Goal: Transaction & Acquisition: Book appointment/travel/reservation

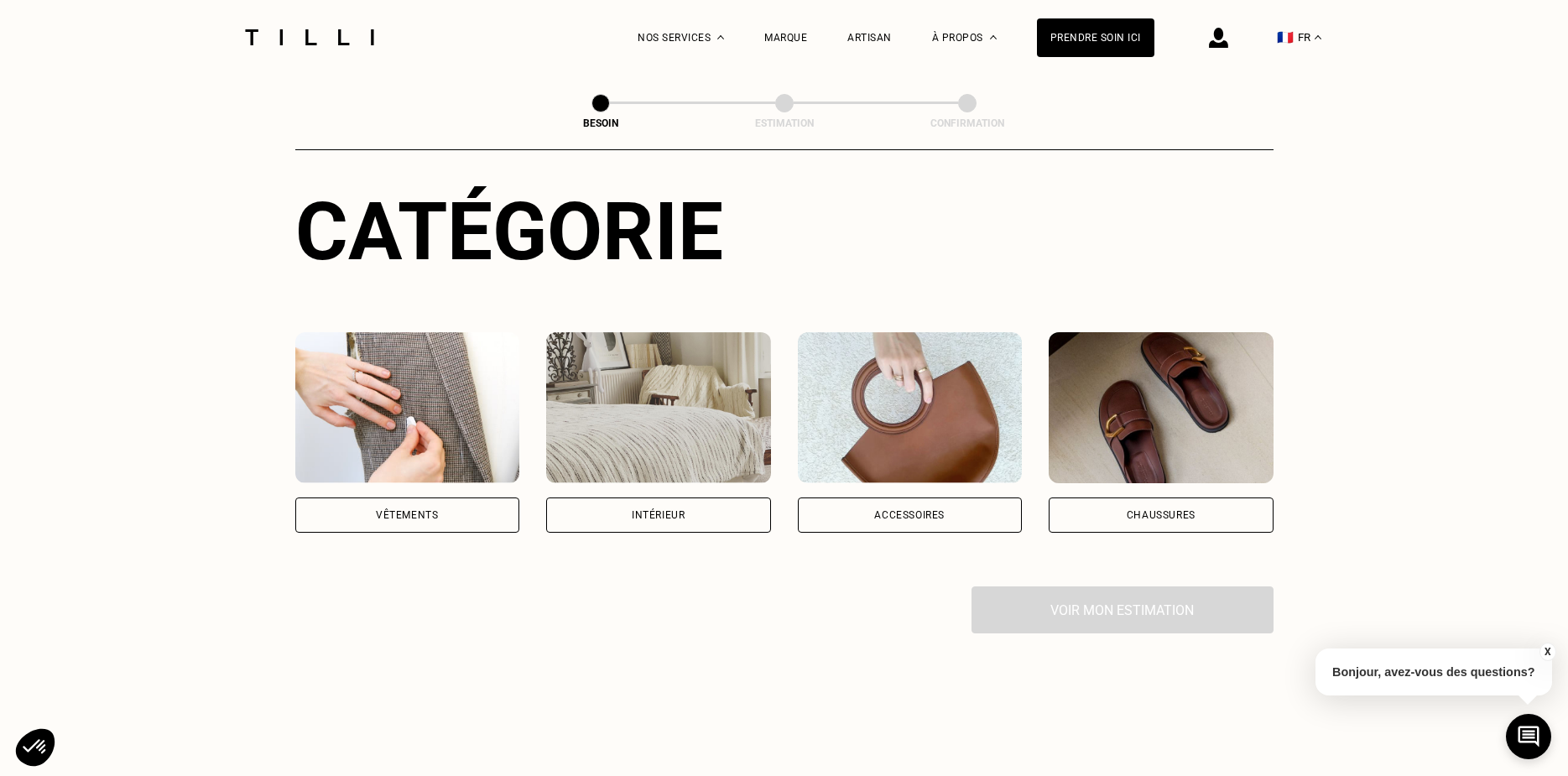
click at [417, 510] on div "Vêtements" at bounding box center [406, 515] width 62 height 10
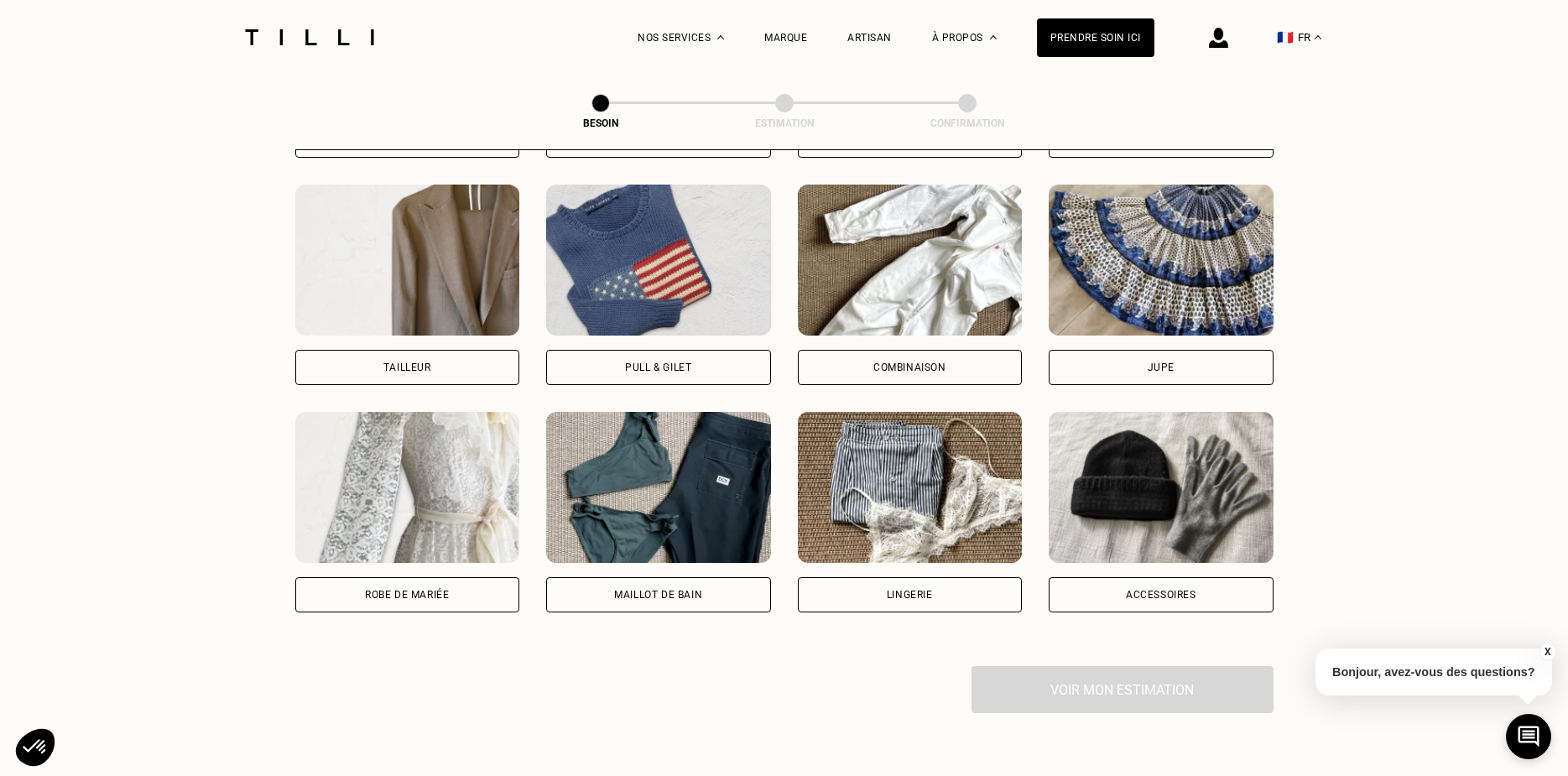
scroll to position [1003, 0]
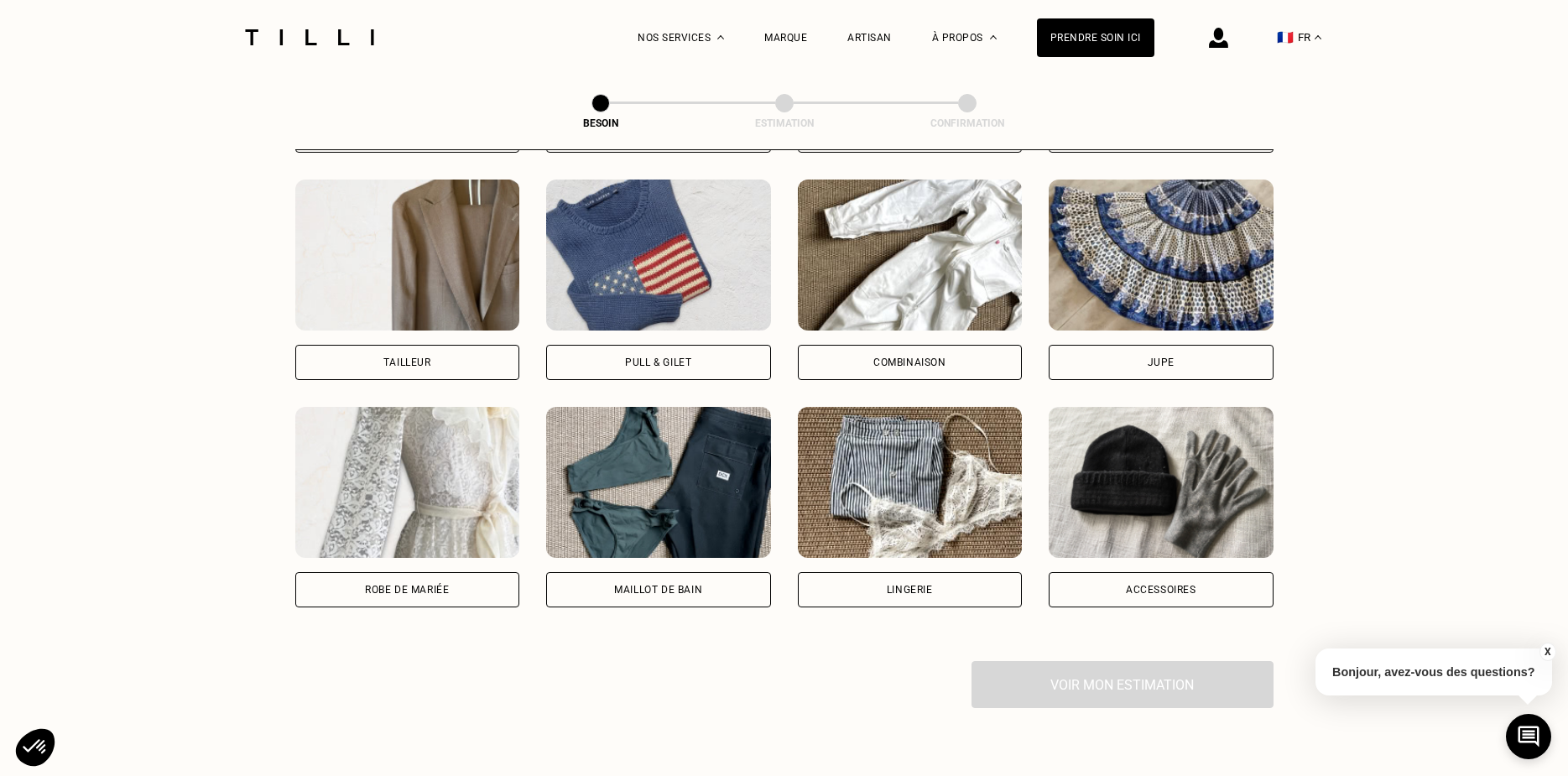
click at [884, 435] on img at bounding box center [910, 482] width 224 height 151
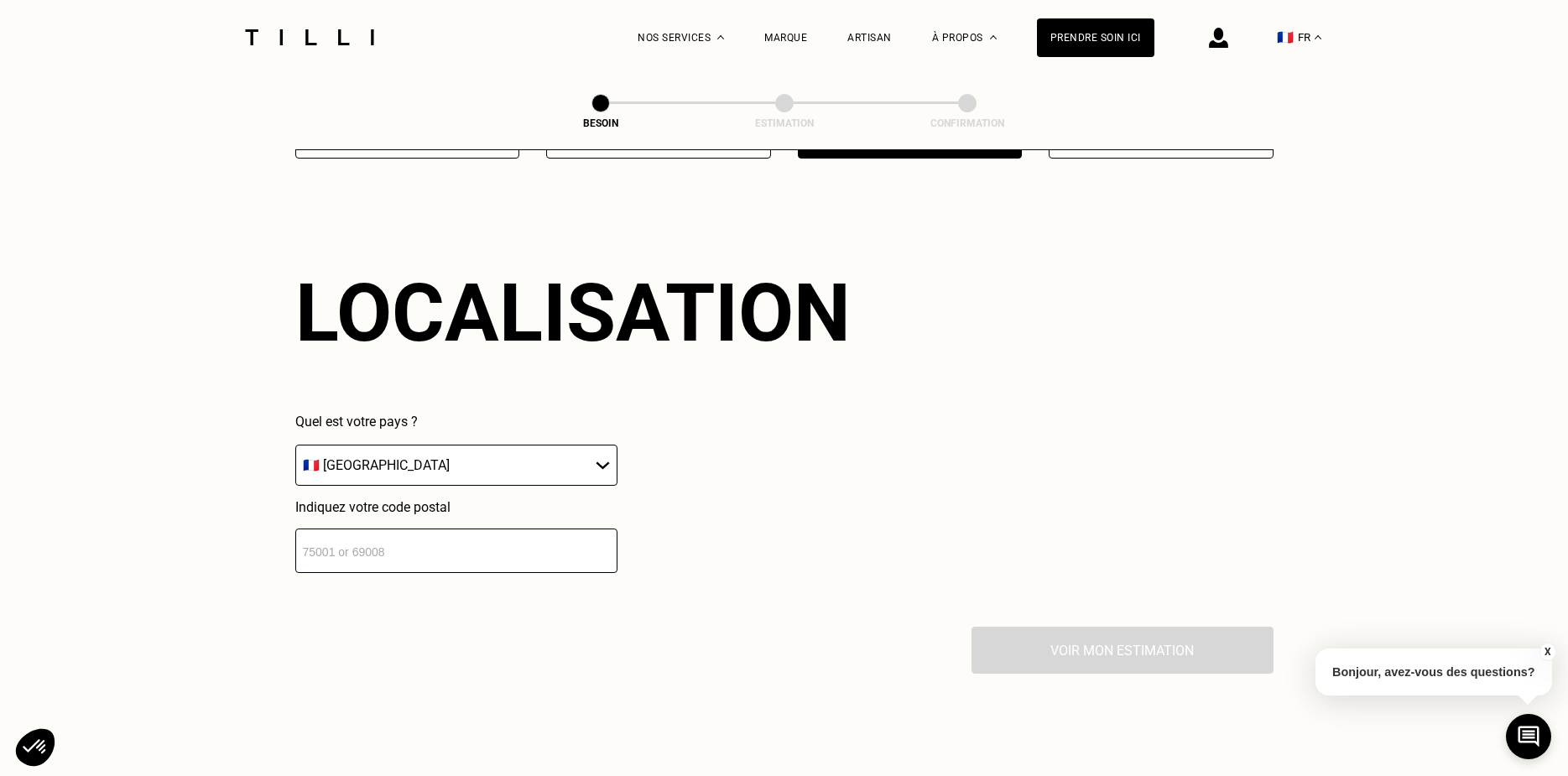
scroll to position [1461, 0]
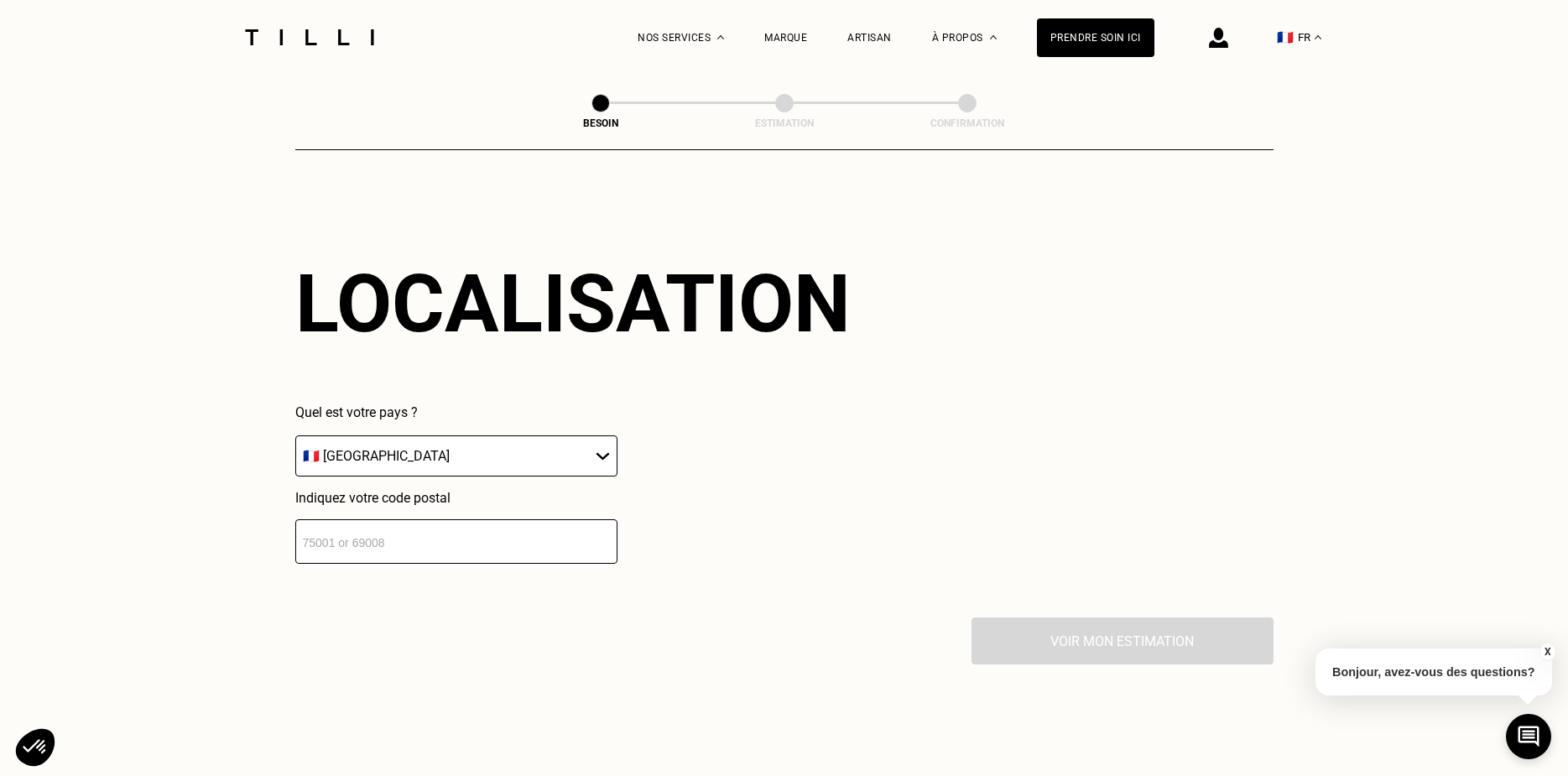
click at [596, 441] on select "🇩🇪 [GEOGRAPHIC_DATA] 🇦🇹 [GEOGRAPHIC_DATA] 🇧🇪 [GEOGRAPHIC_DATA] 🇧🇬 Bulgarie 🇨🇾 C…" at bounding box center [457, 456] width 322 height 42
select select "BE"
click at [296, 435] on select "🇩🇪 [GEOGRAPHIC_DATA] 🇦🇹 [GEOGRAPHIC_DATA] 🇧🇪 [GEOGRAPHIC_DATA] 🇧🇬 Bulgarie 🇨🇾 C…" at bounding box center [457, 456] width 322 height 42
click at [474, 546] on input "number" at bounding box center [457, 541] width 322 height 44
type input "1080"
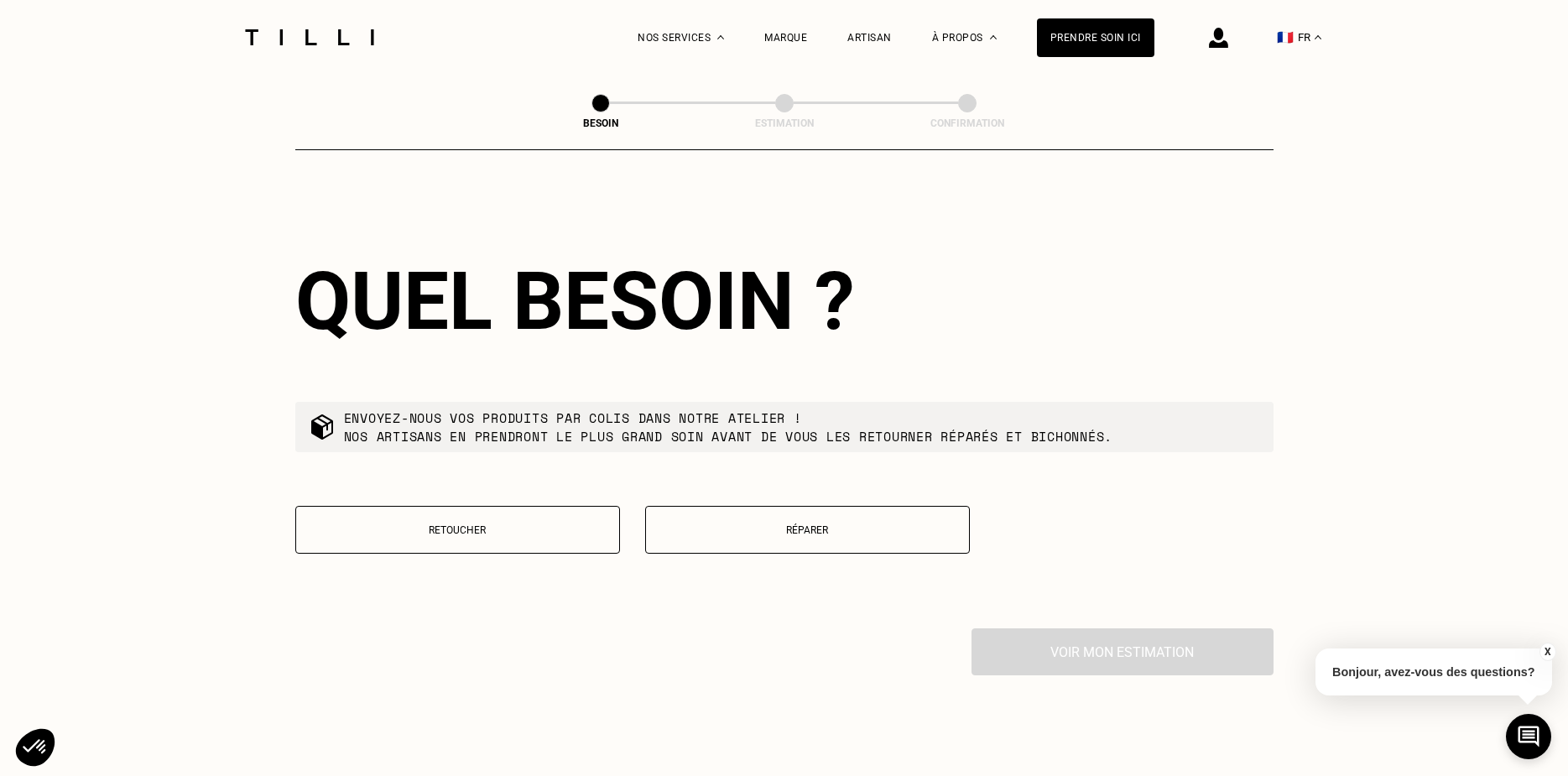
scroll to position [1962, 0]
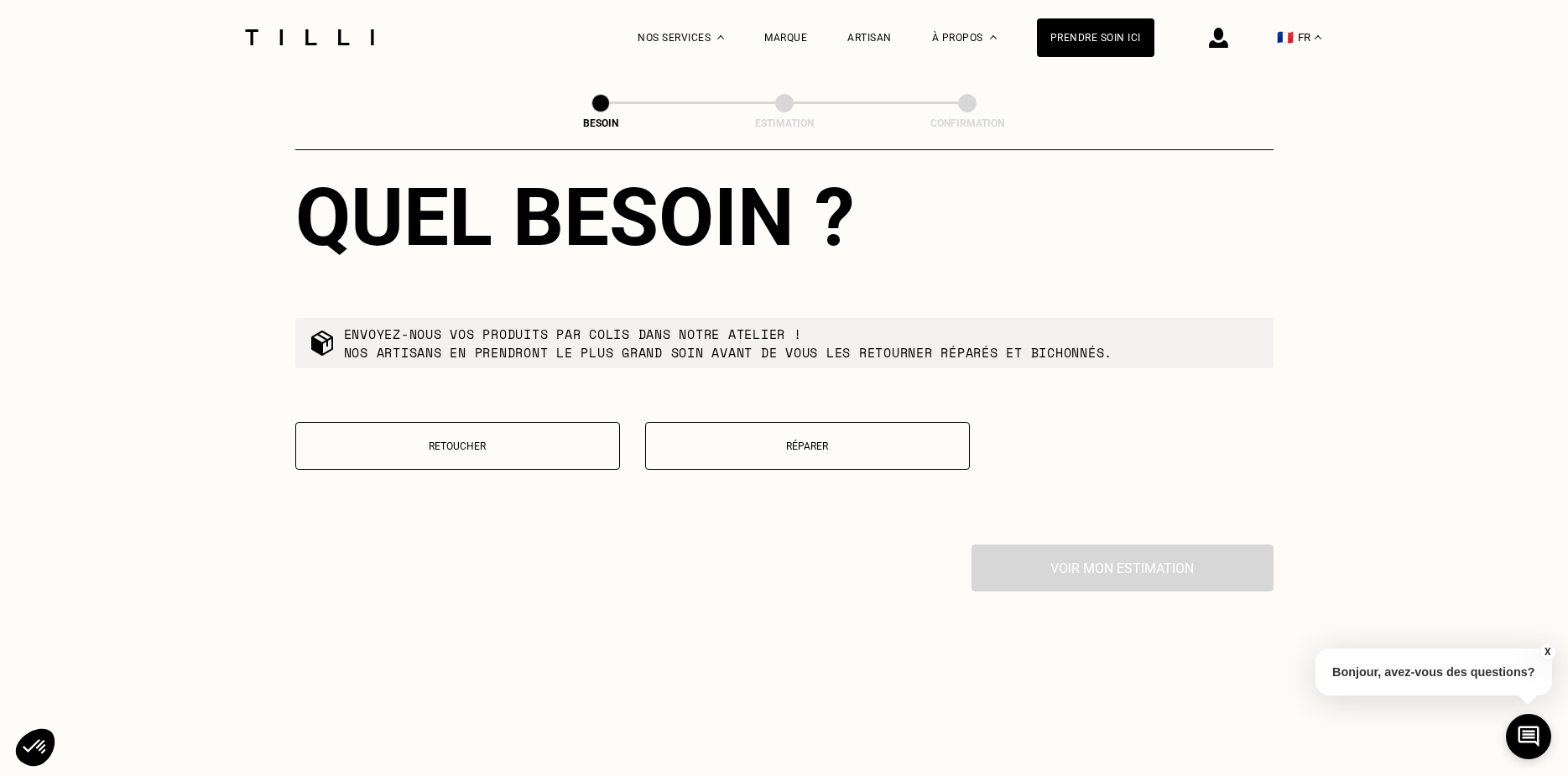
click at [798, 441] on p "Réparer" at bounding box center [808, 447] width 306 height 12
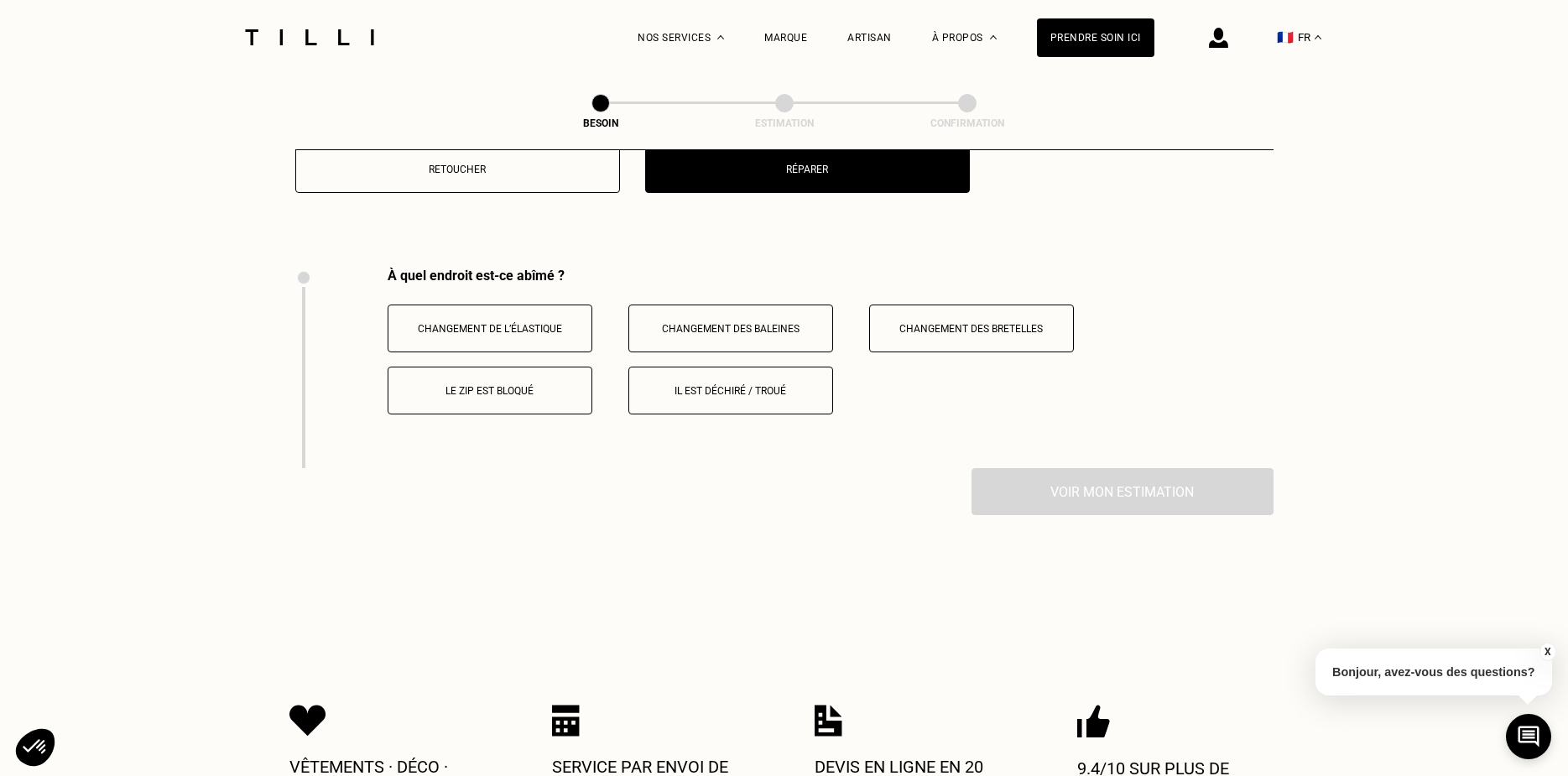
scroll to position [2308, 0]
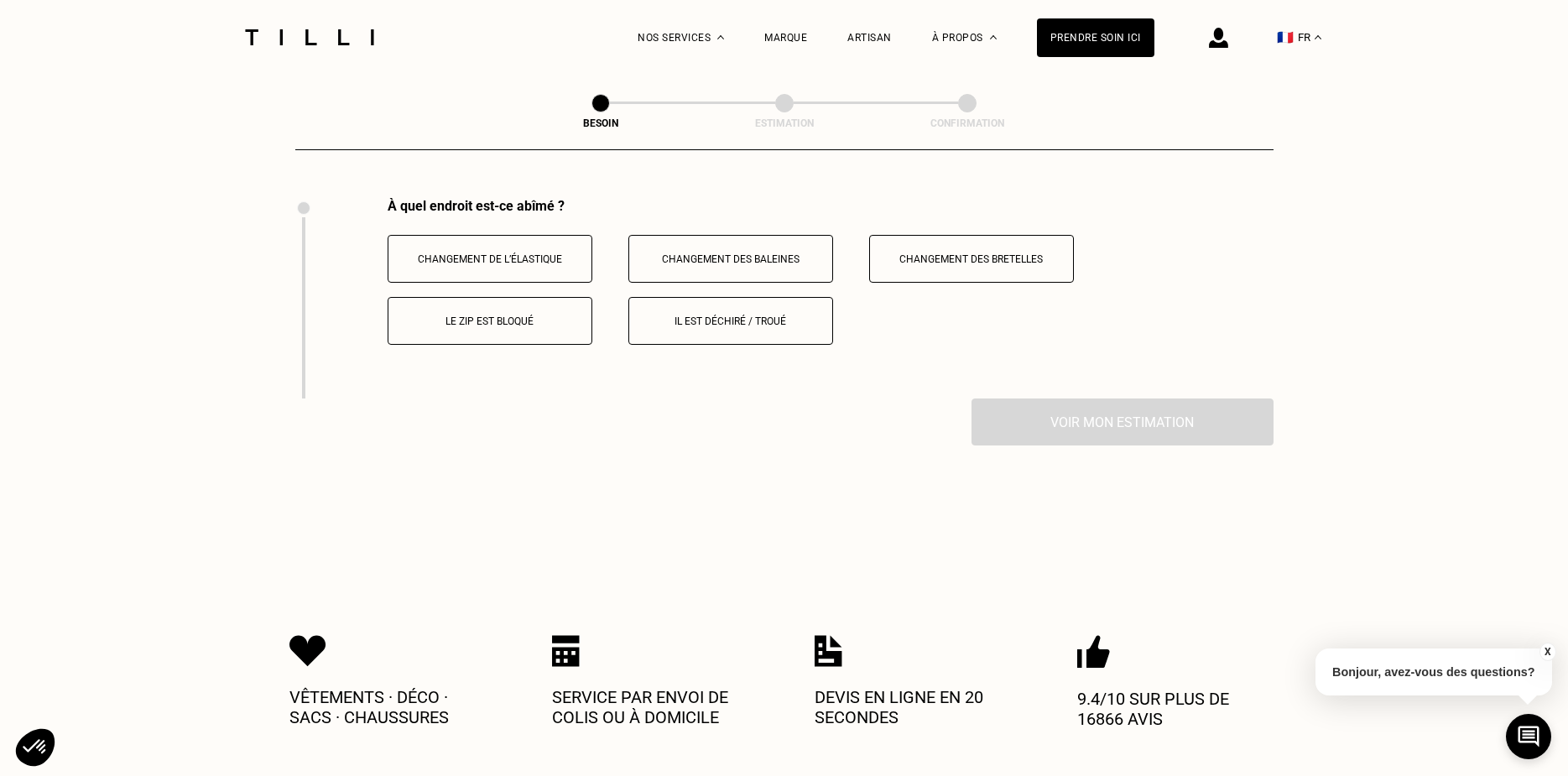
click at [722, 315] on p "Il est déchiré / troué" at bounding box center [731, 321] width 186 height 12
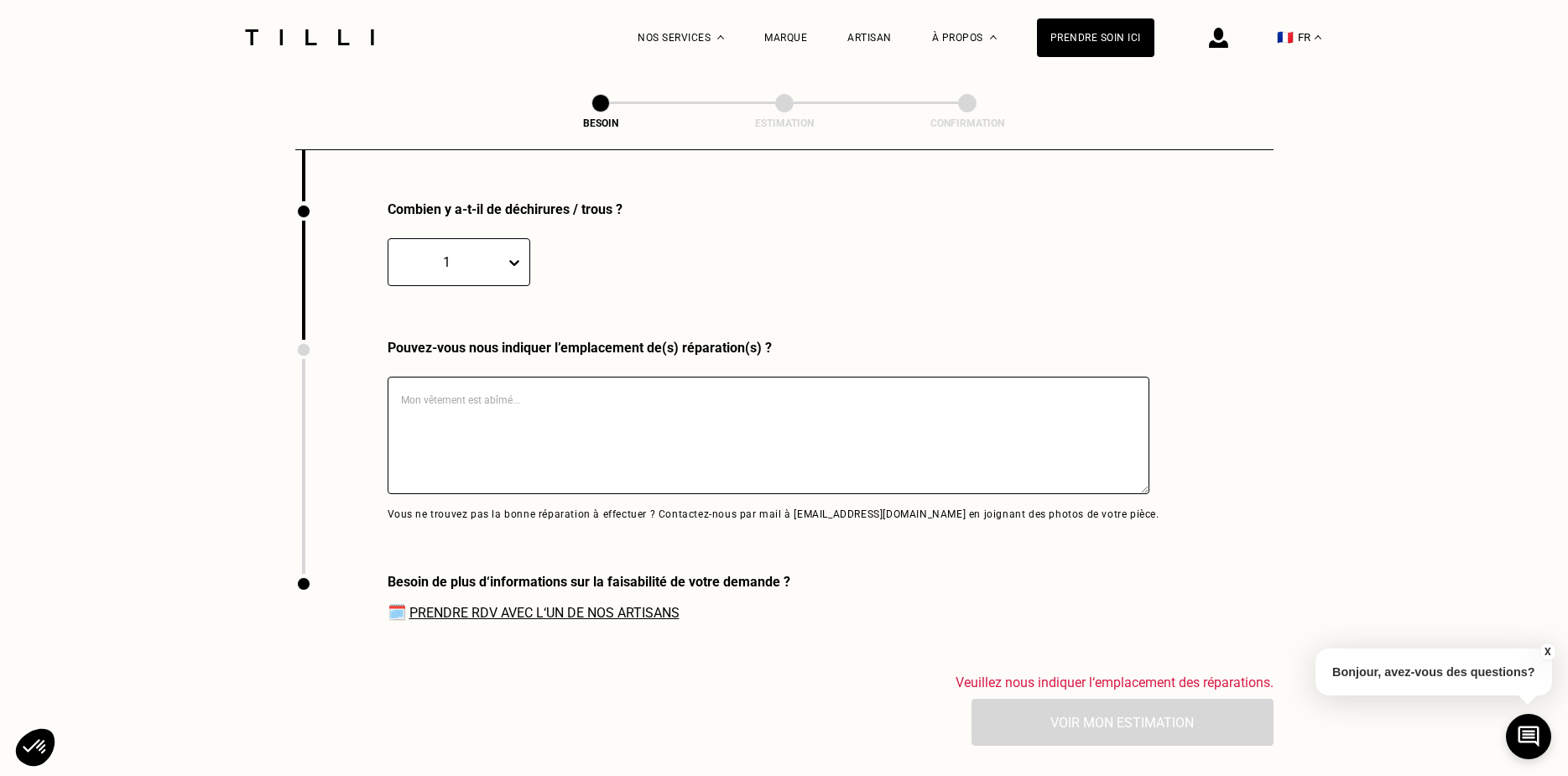
scroll to position [2509, 0]
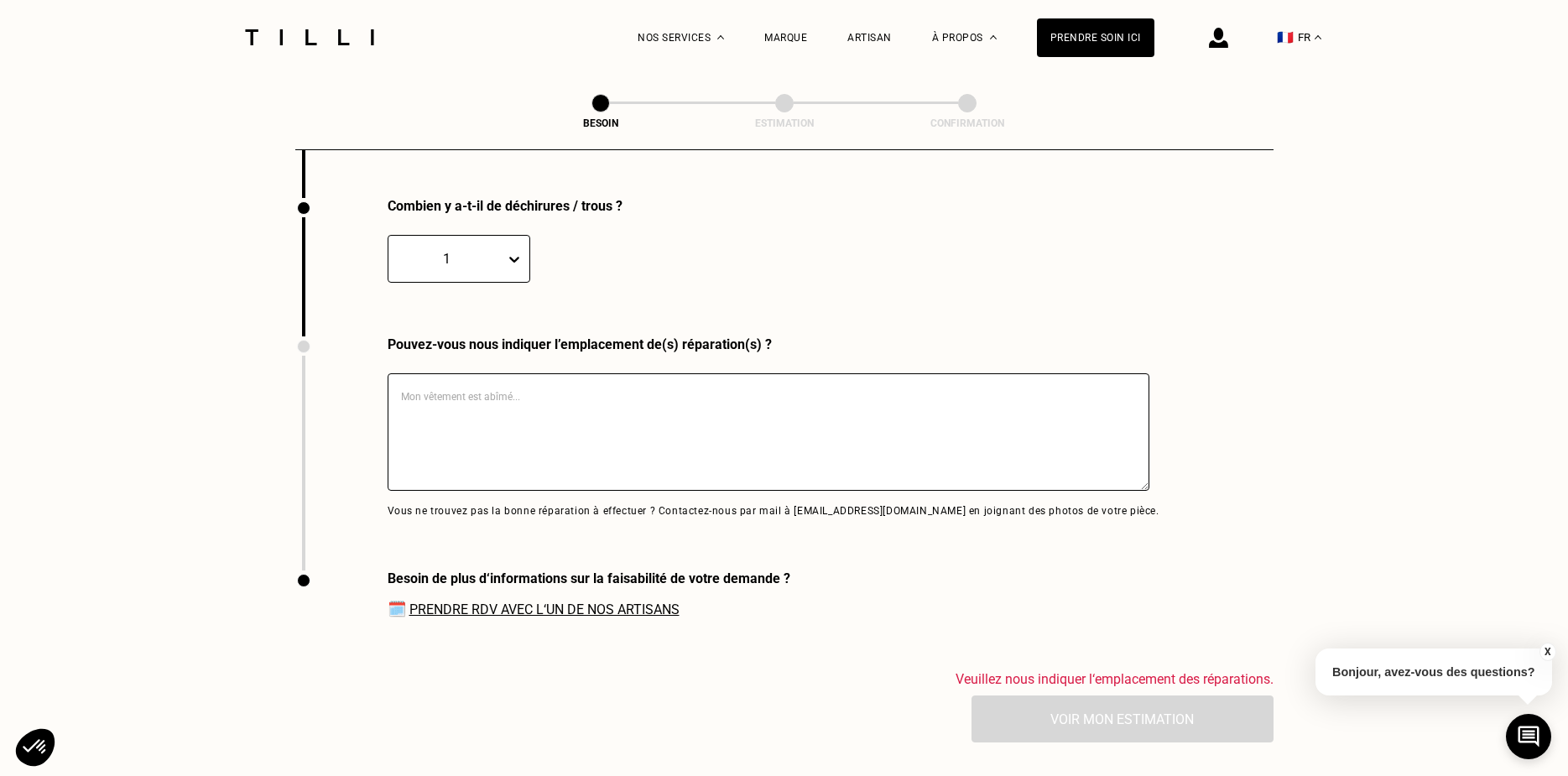
click at [507, 251] on icon at bounding box center [514, 259] width 17 height 17
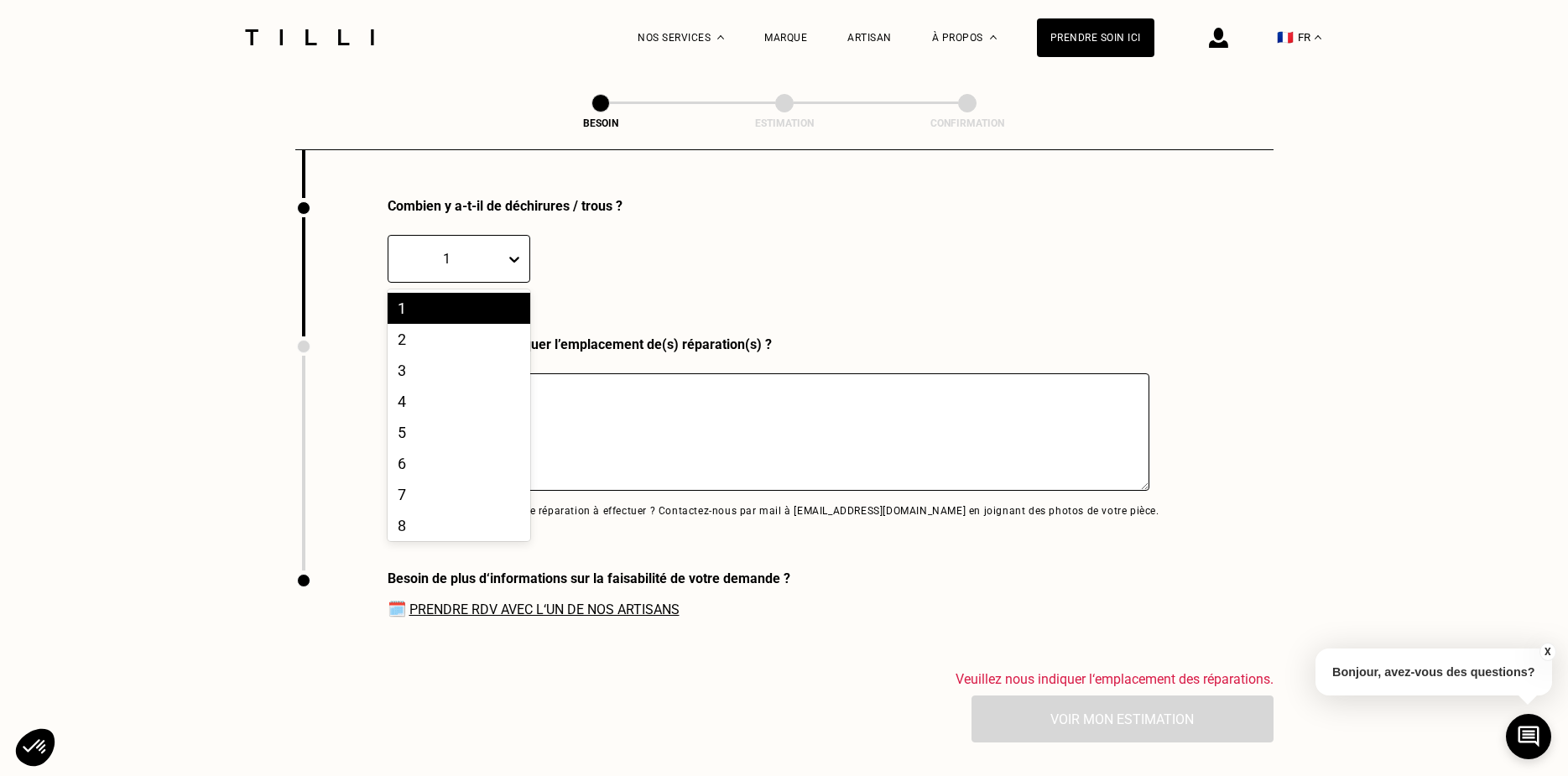
click at [479, 305] on div "1" at bounding box center [459, 307] width 142 height 31
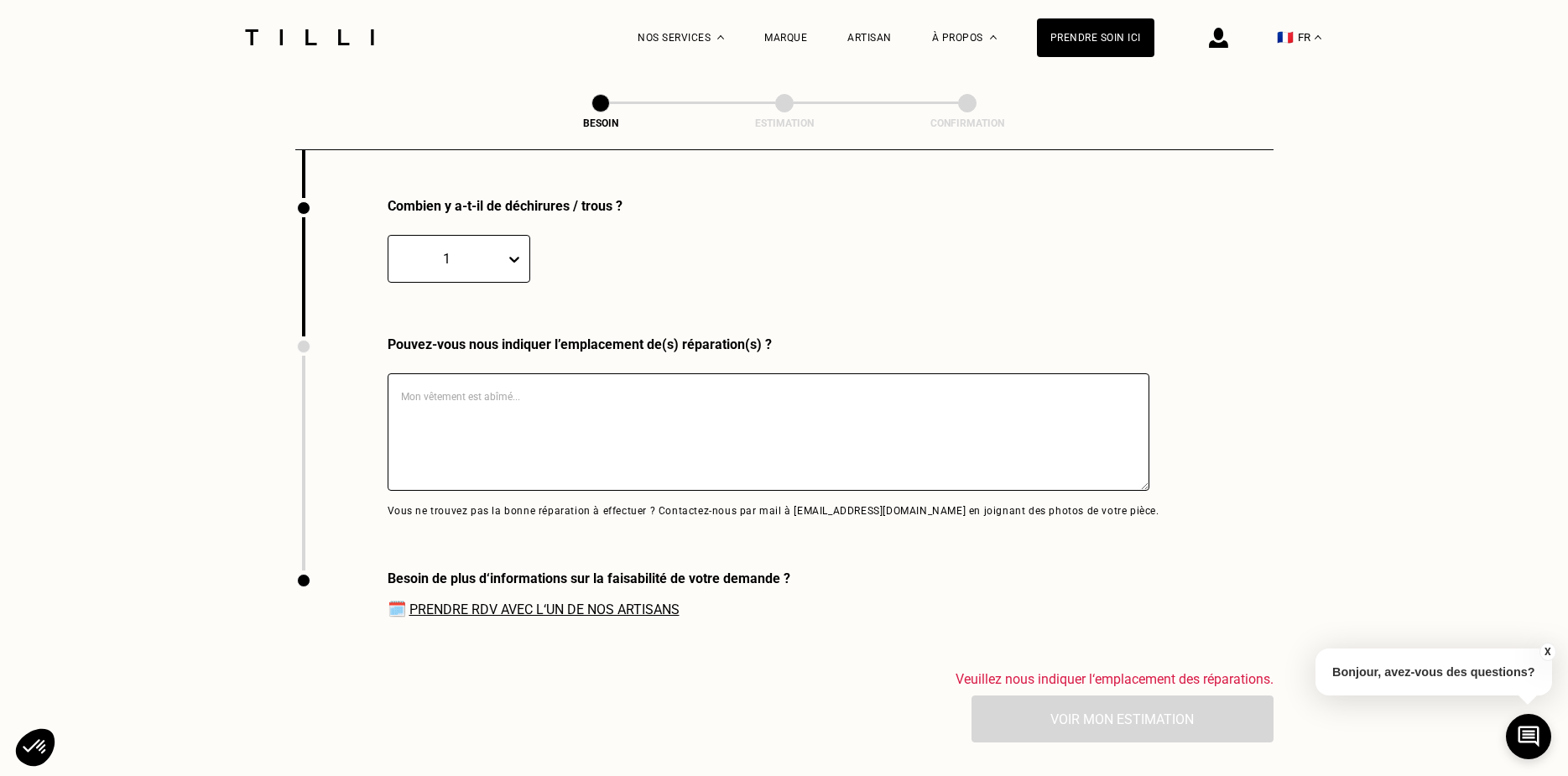
click at [524, 396] on textarea at bounding box center [768, 432] width 762 height 118
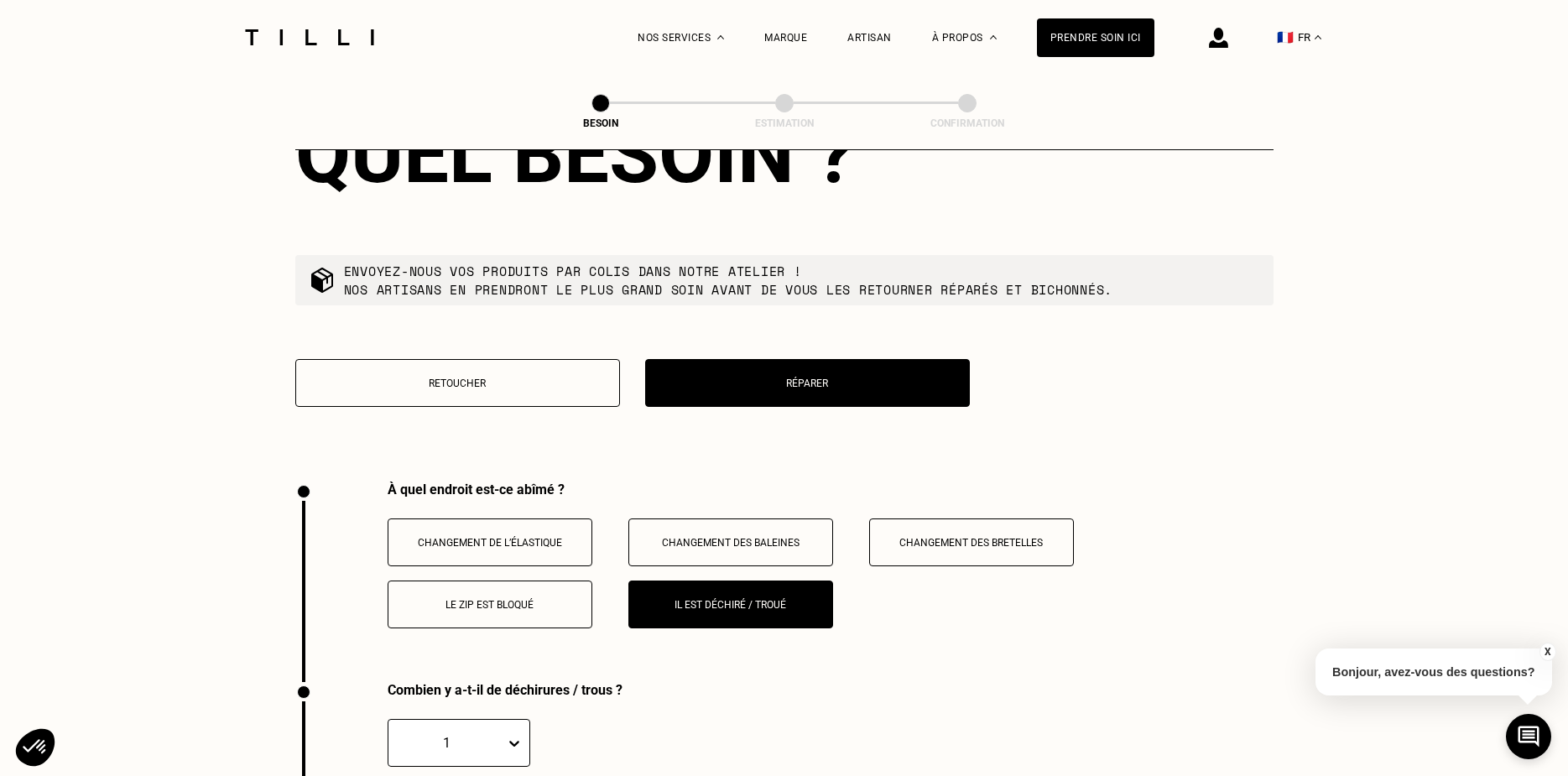
scroll to position [2006, 0]
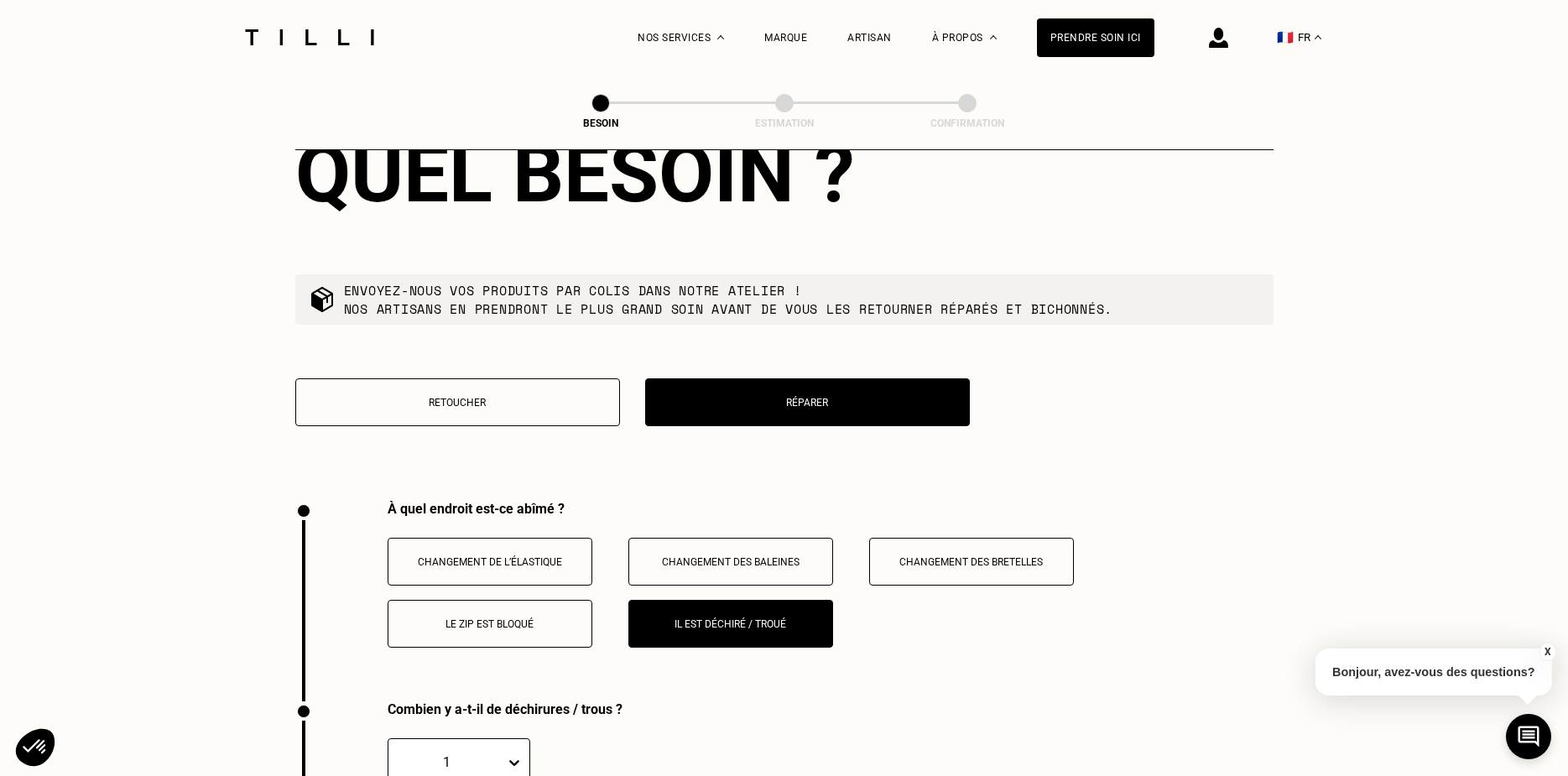
type textarea "gousset parti"
click at [447, 396] on p "Retoucher" at bounding box center [458, 402] width 306 height 12
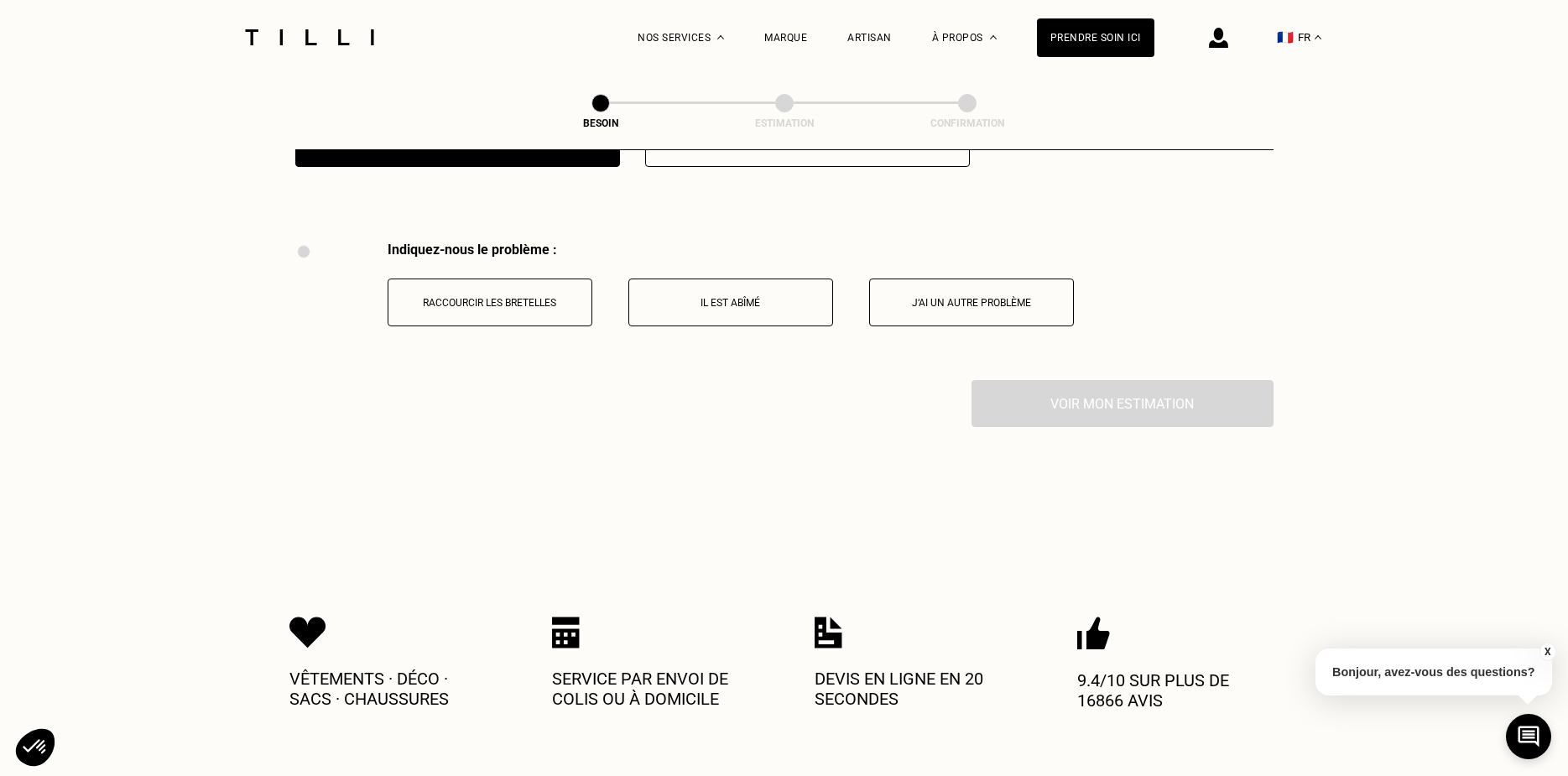
scroll to position [2308, 0]
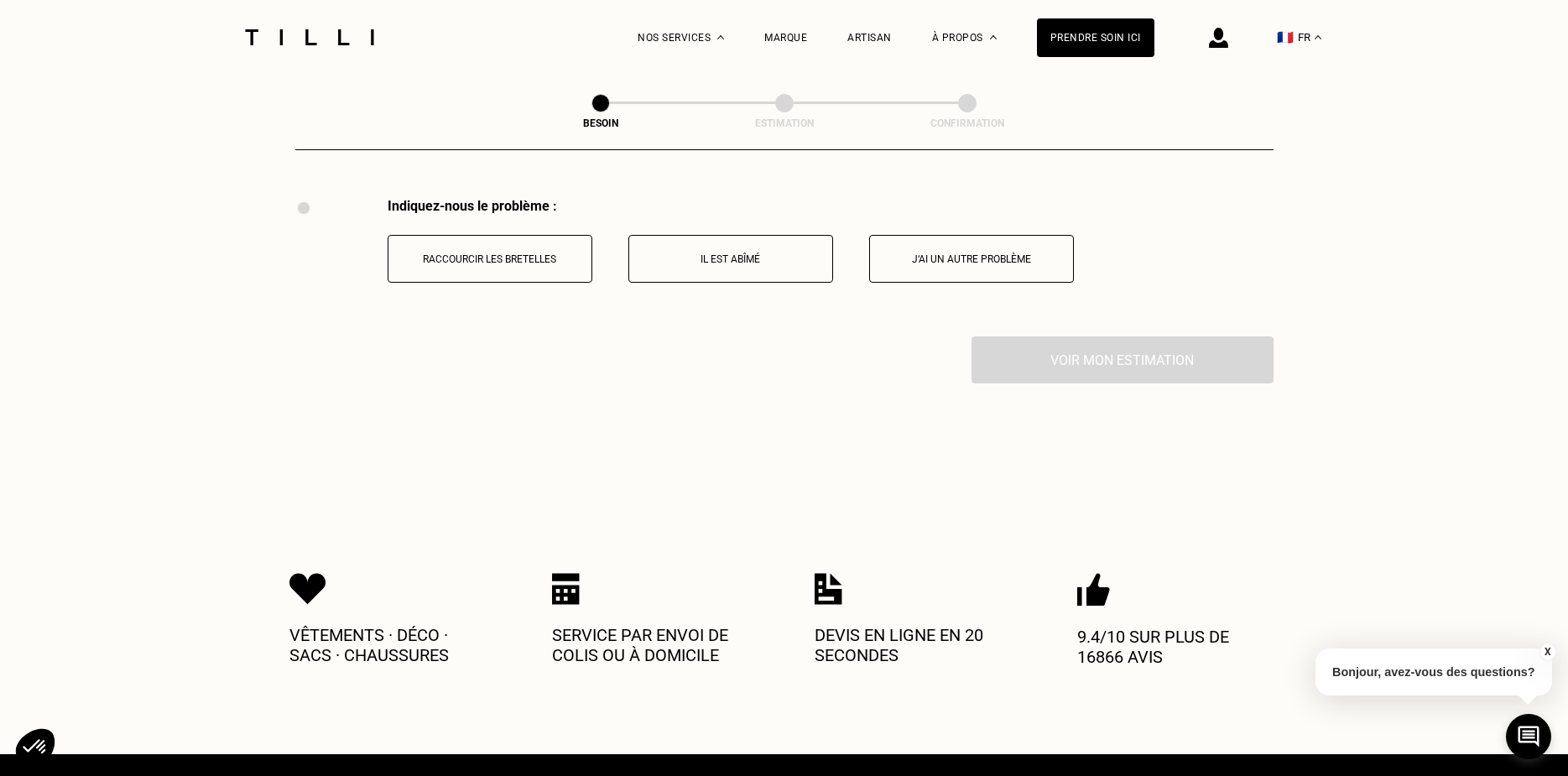
click at [684, 256] on button "Il est abîmé" at bounding box center [731, 259] width 205 height 47
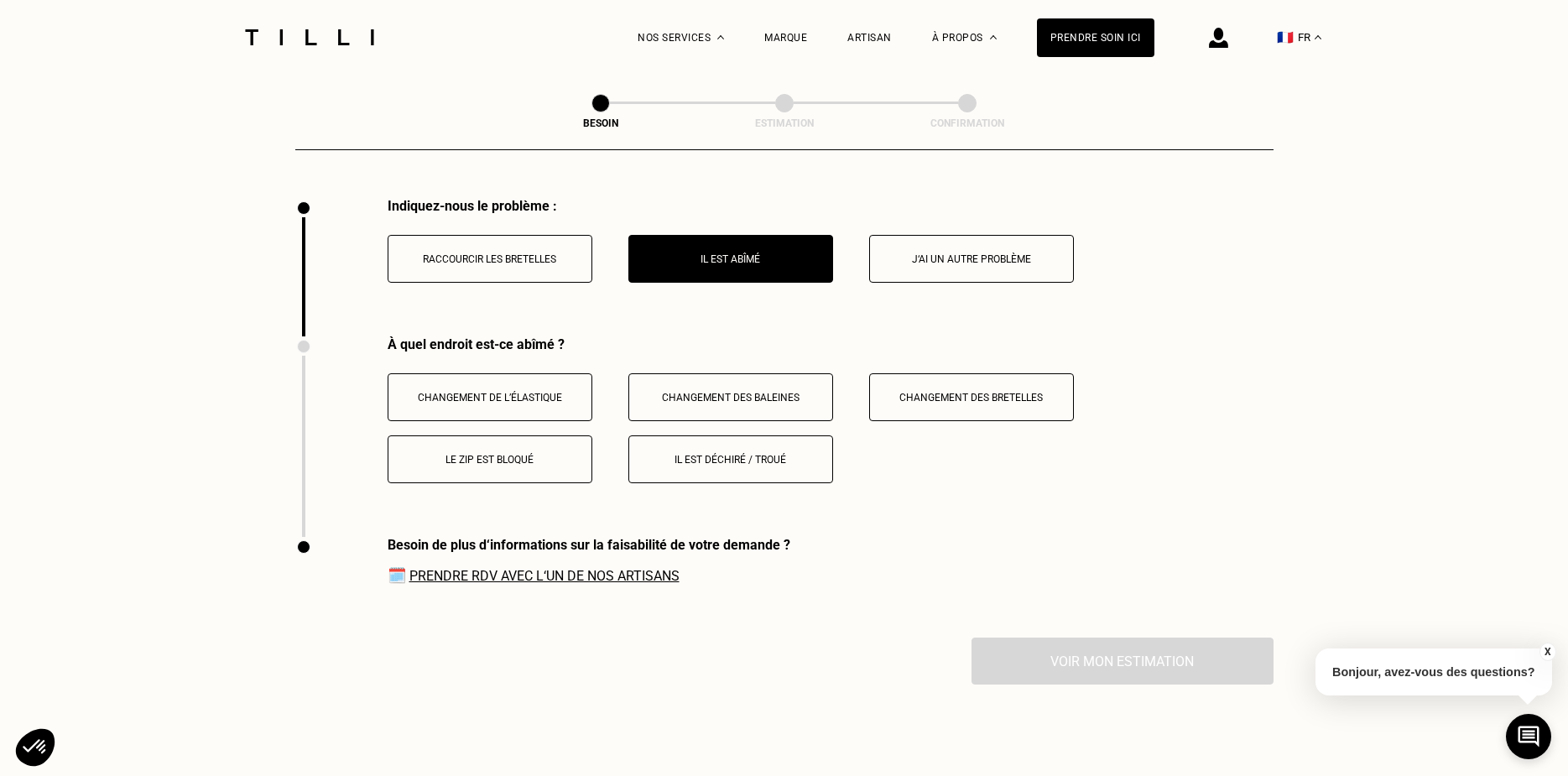
scroll to position [2448, 0]
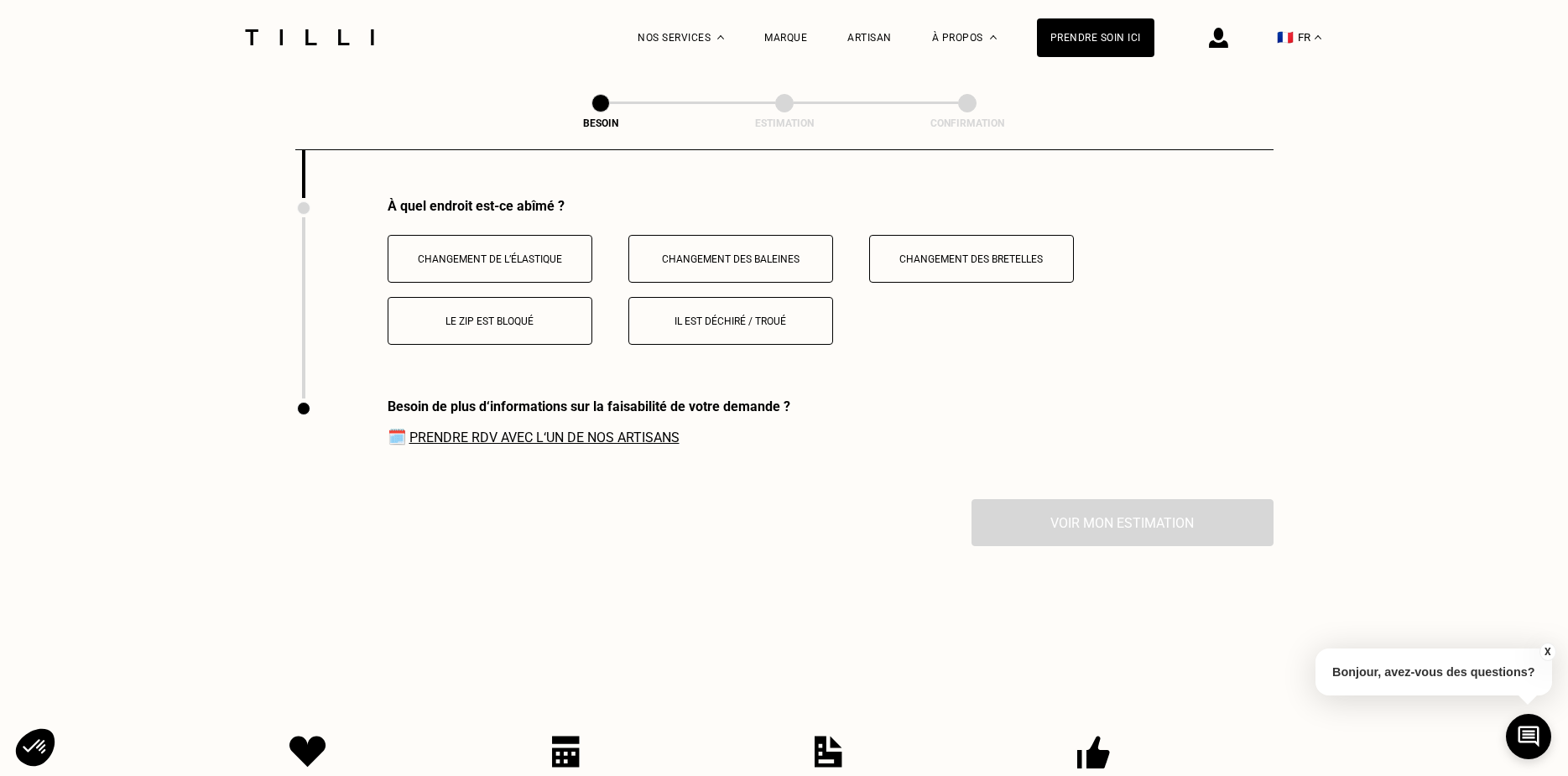
click at [678, 315] on p "Il est déchiré / troué" at bounding box center [731, 321] width 186 height 12
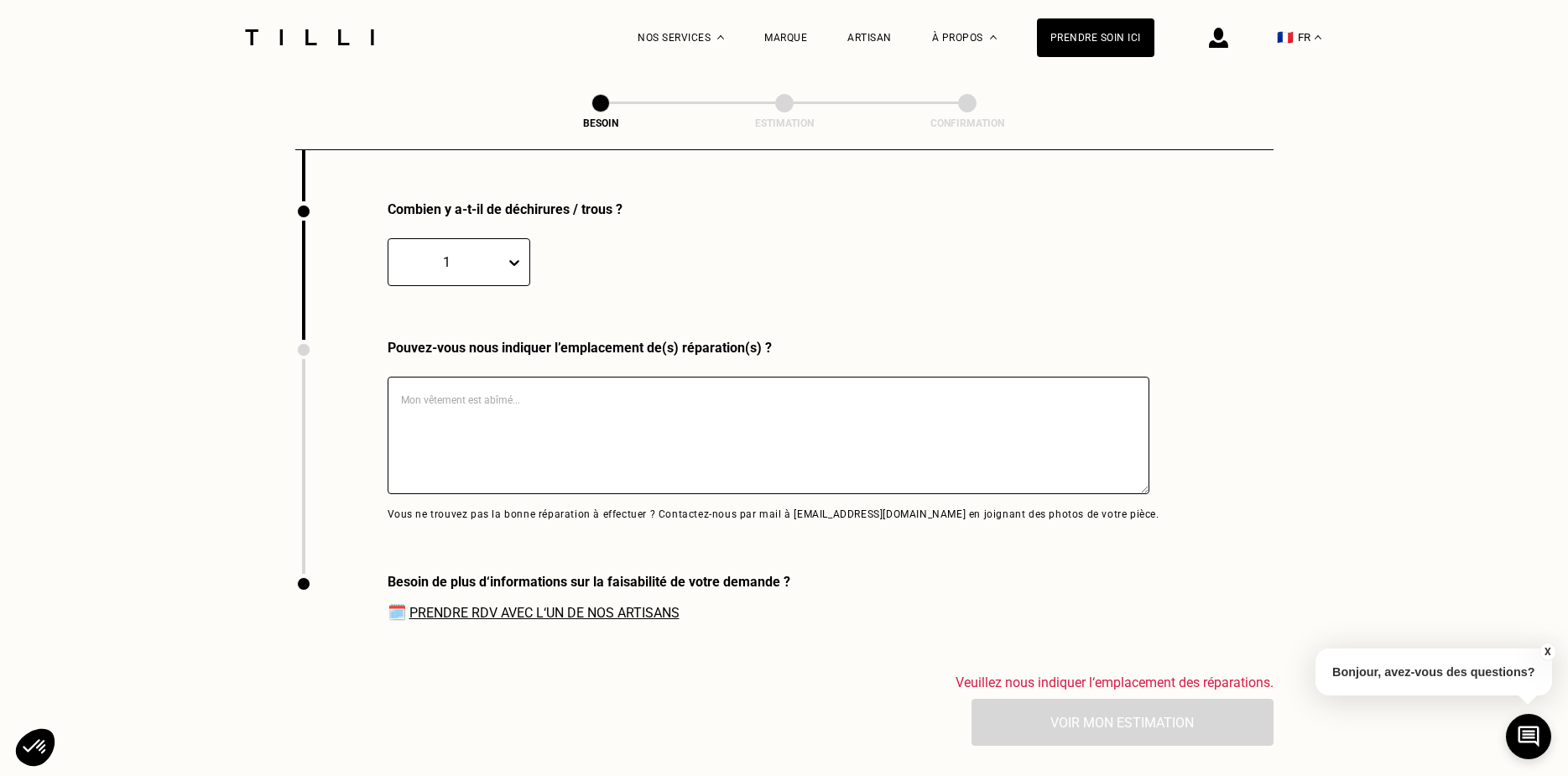
scroll to position [2647, 0]
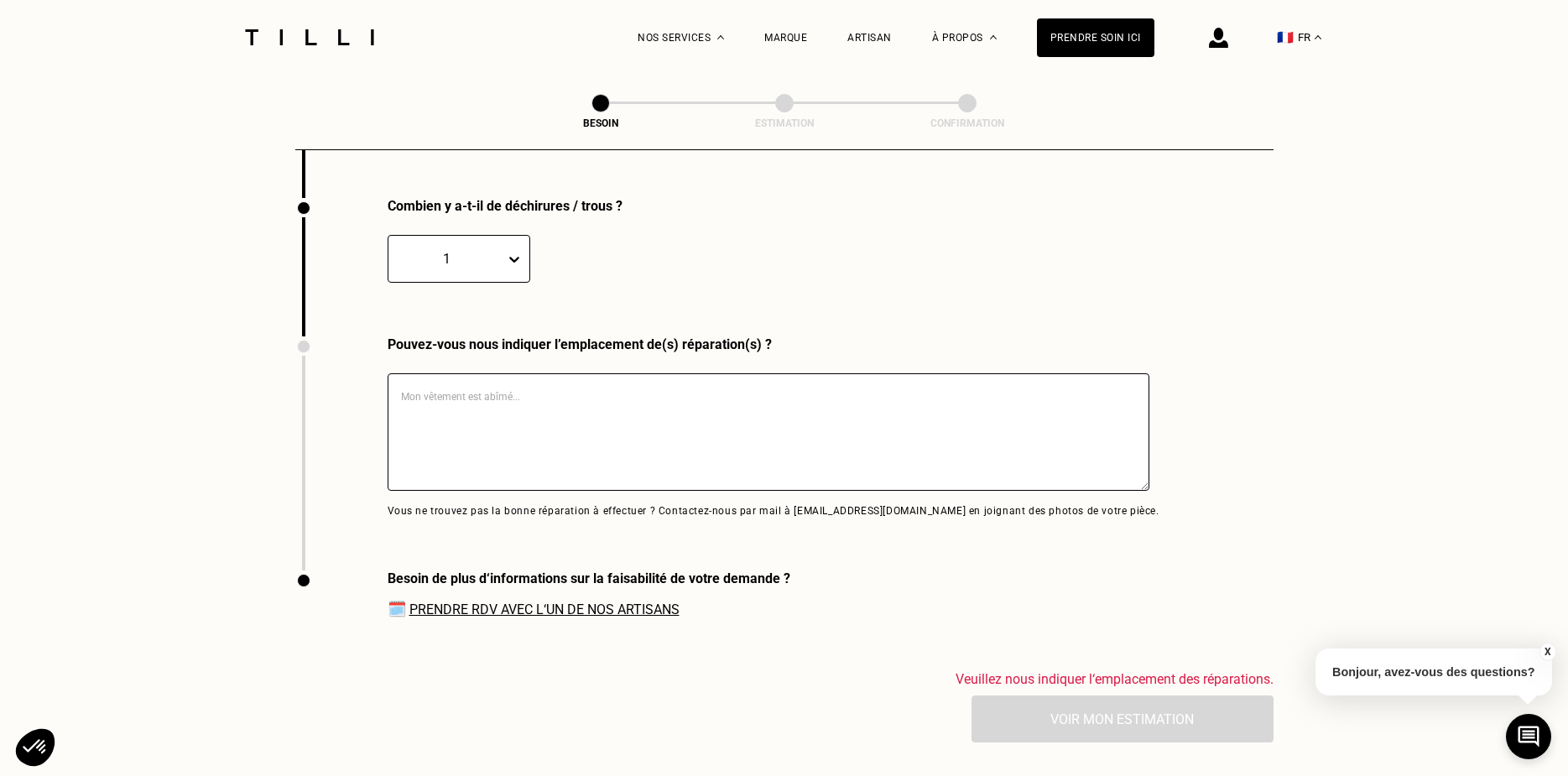
click at [484, 380] on textarea at bounding box center [768, 432] width 762 height 118
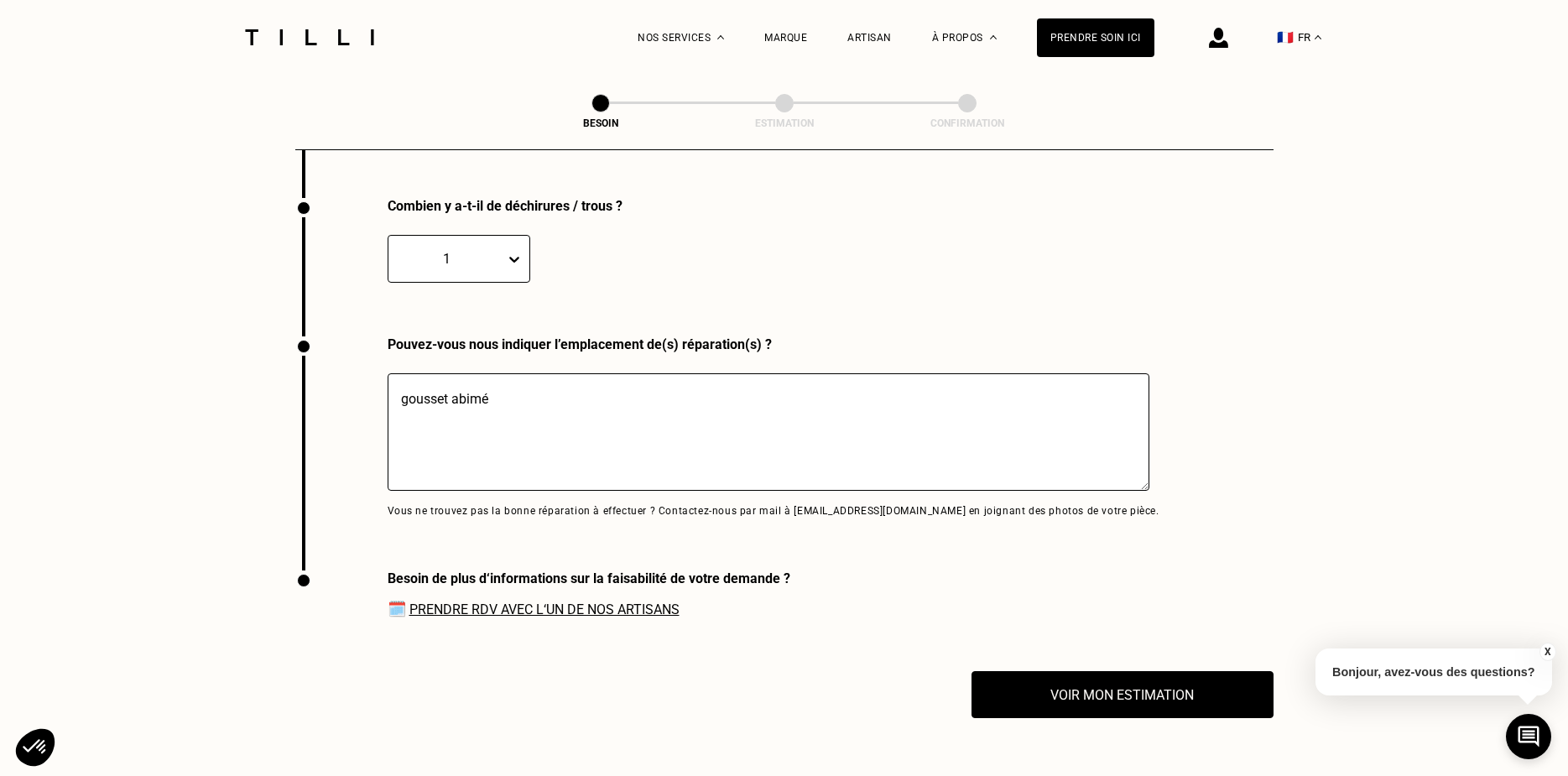
type textarea "gousset abimé"
click at [537, 601] on link "Prendre RDV avec l‘un de nos artisans" at bounding box center [544, 609] width 270 height 16
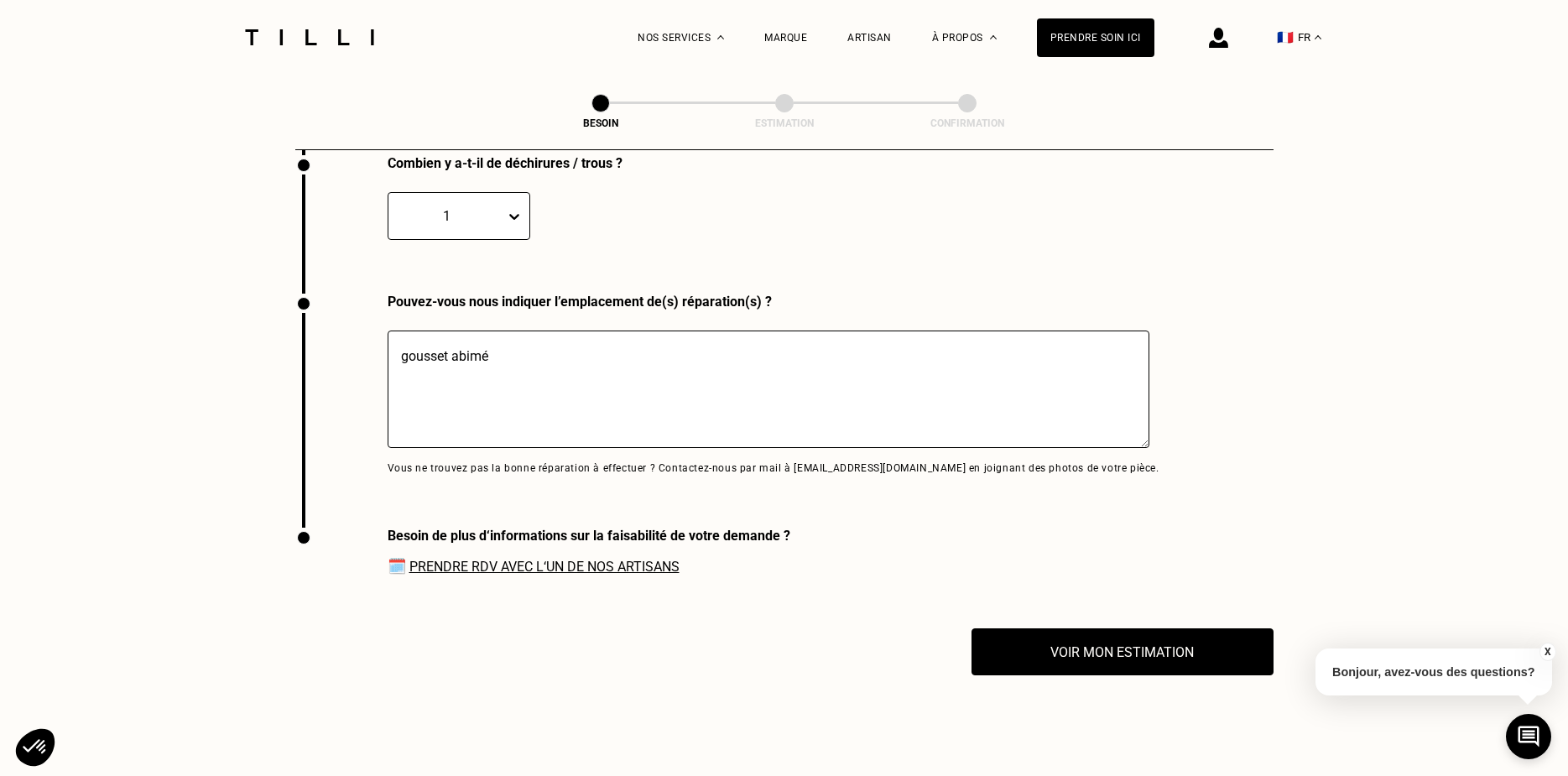
scroll to position [2731, 0]
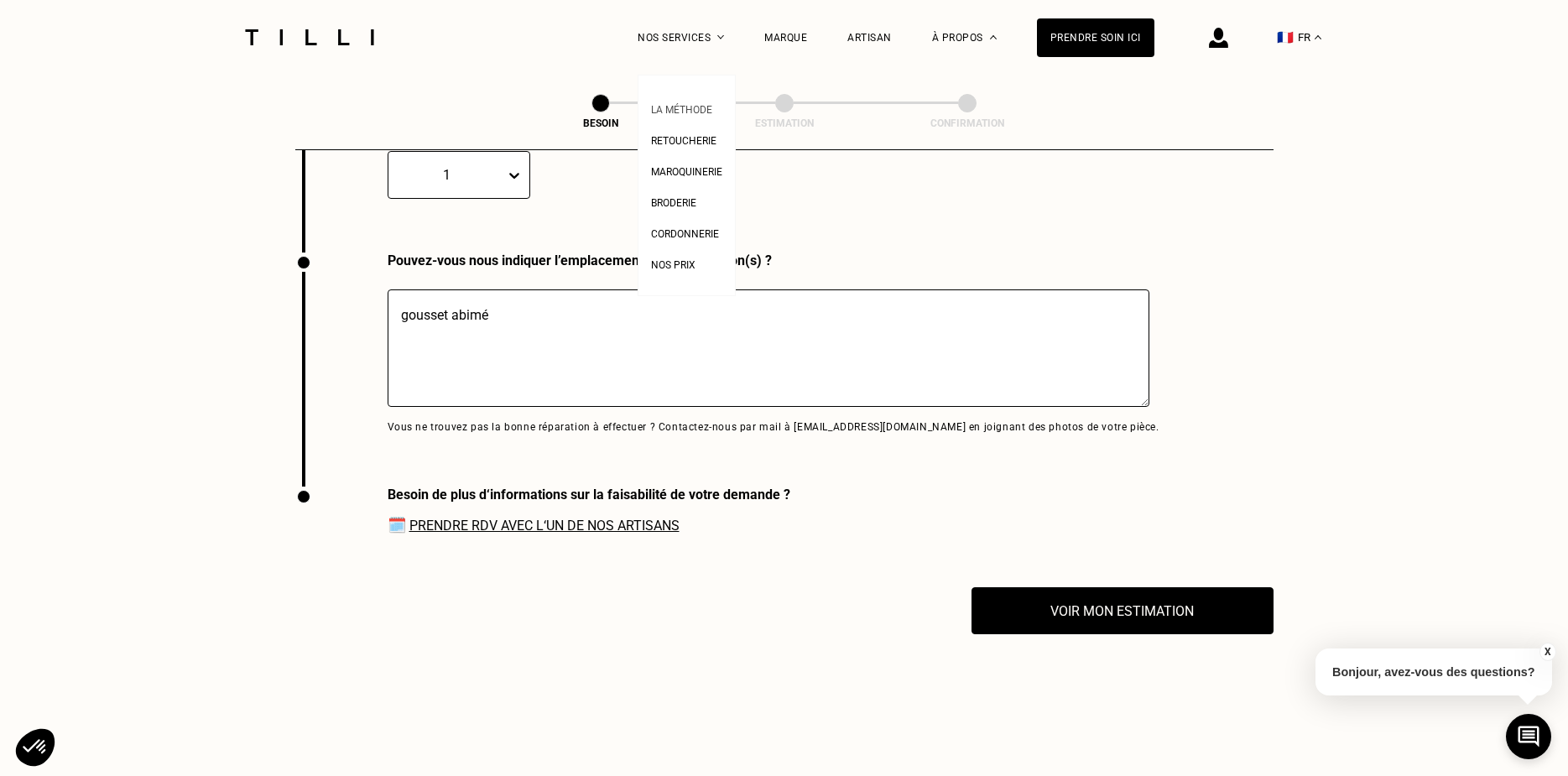
click at [700, 114] on span "La Méthode" at bounding box center [682, 110] width 61 height 12
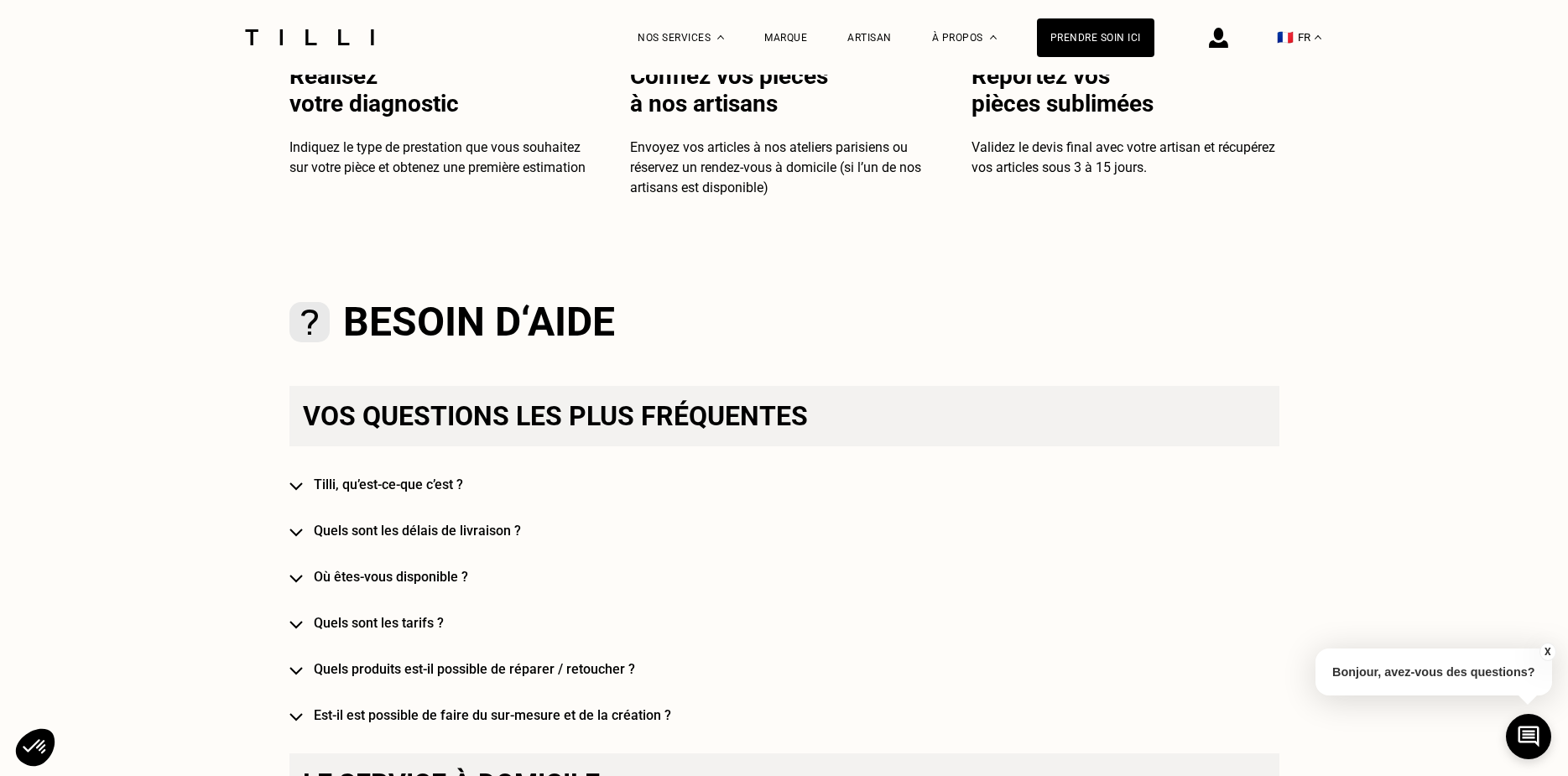
scroll to position [755, 0]
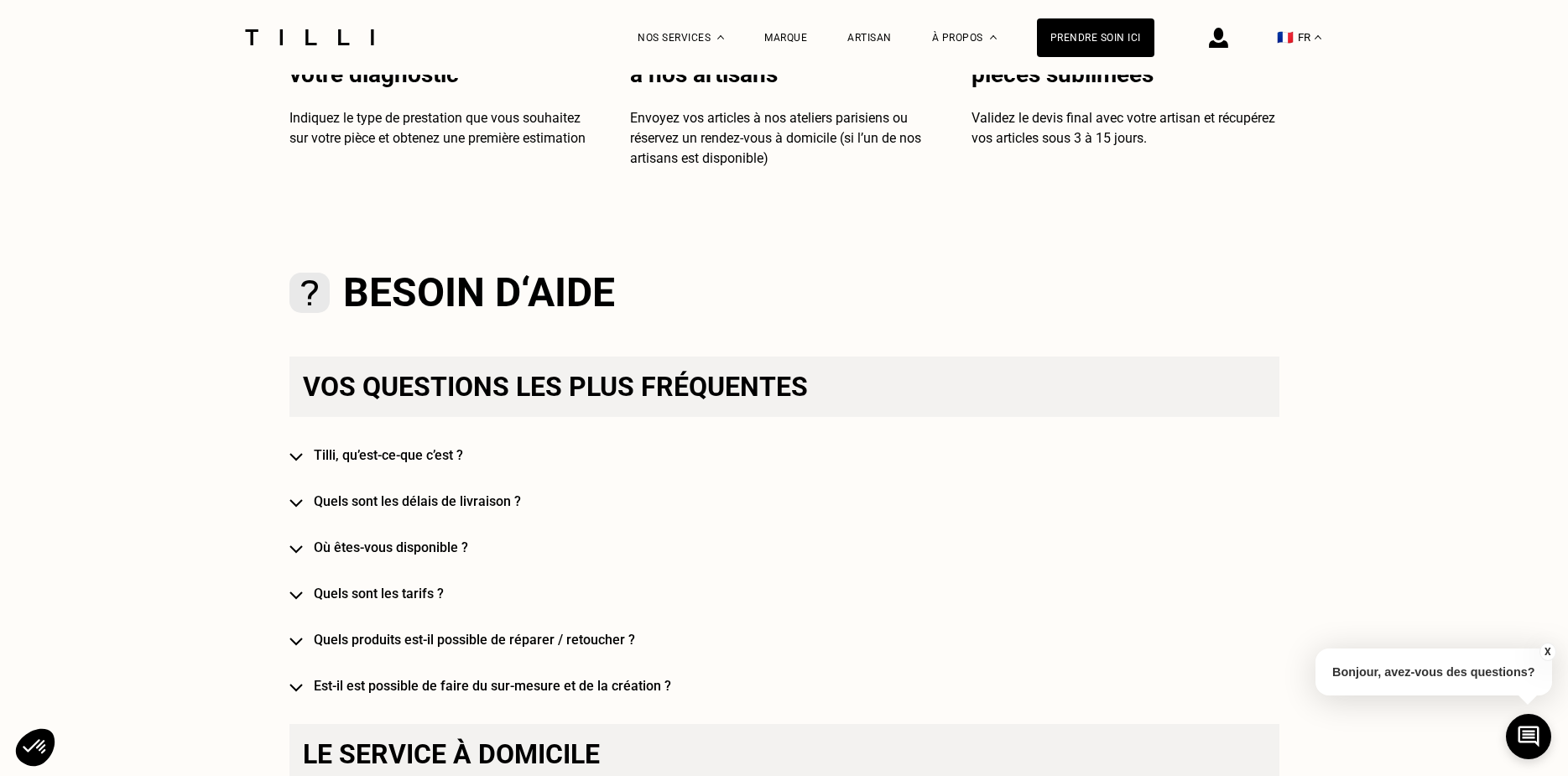
click at [442, 597] on h4 "Quels sont les tarifs ?" at bounding box center [808, 593] width 990 height 16
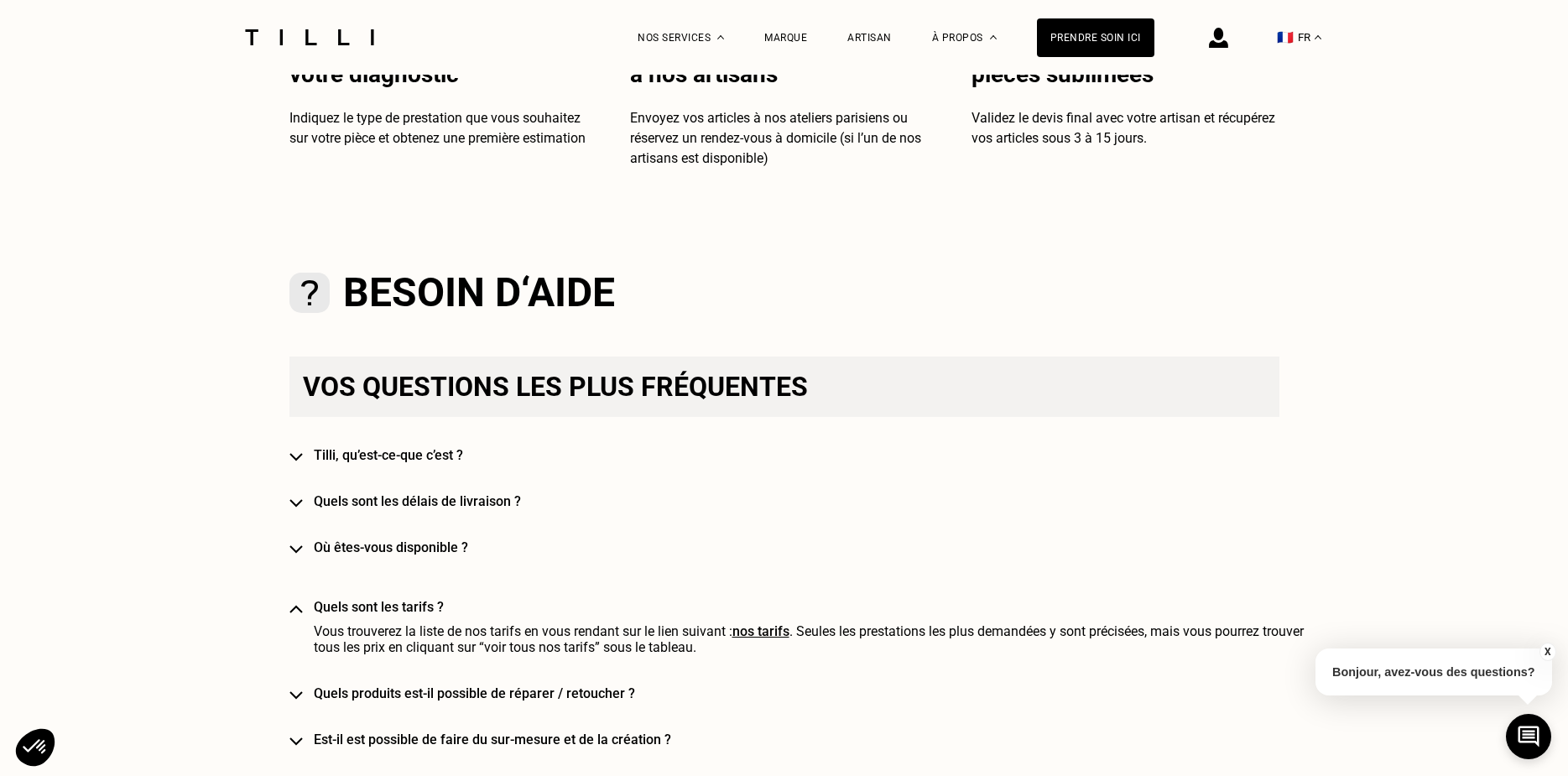
scroll to position [839, 0]
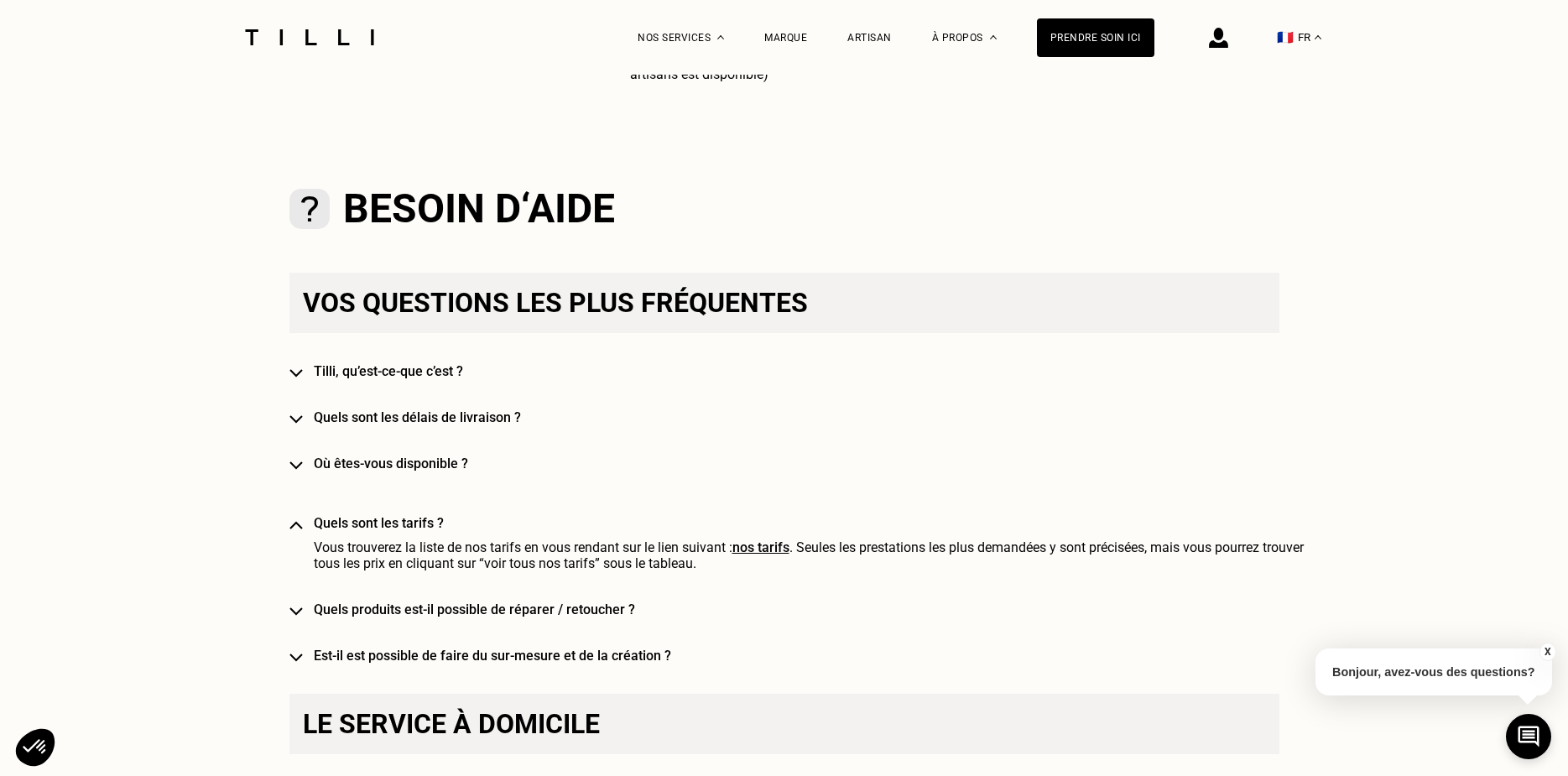
click at [774, 556] on link "nos tarifs" at bounding box center [761, 548] width 57 height 16
select select "BE"
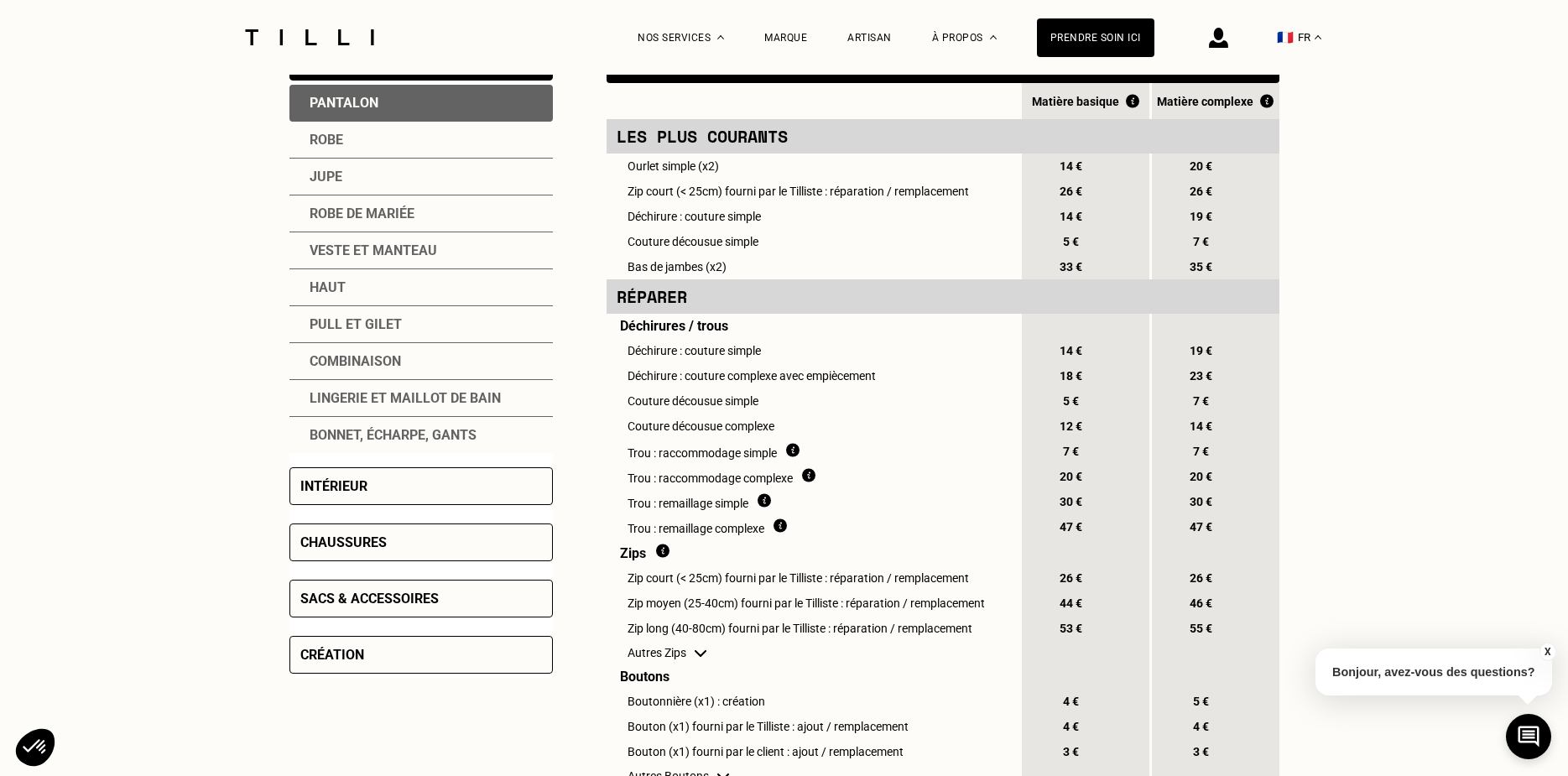
scroll to position [419, 0]
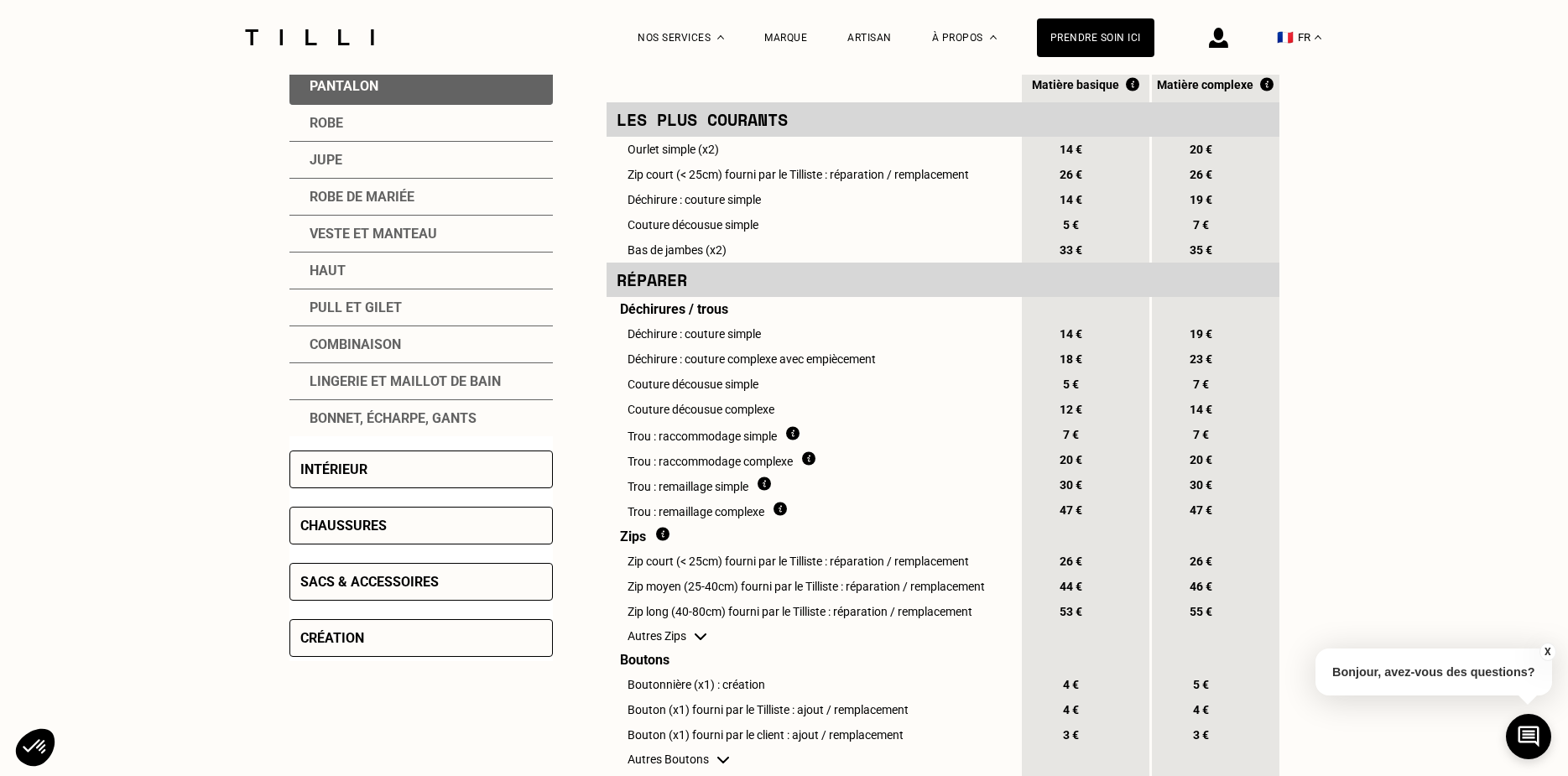
click at [352, 377] on div "Lingerie et maillot de bain" at bounding box center [421, 381] width 263 height 37
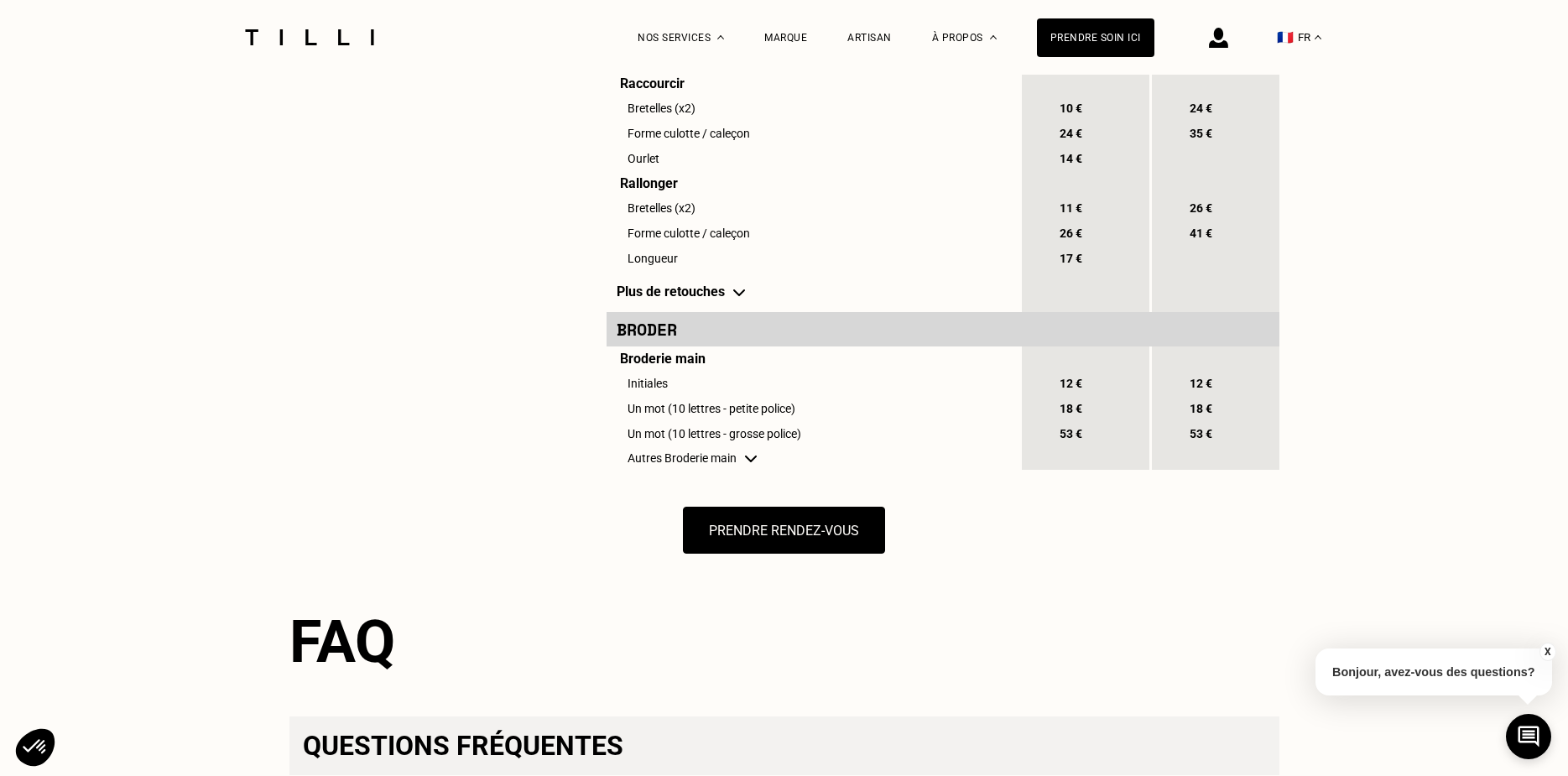
scroll to position [1342, 0]
click at [730, 313] on td "Plus de retouches" at bounding box center [814, 294] width 413 height 42
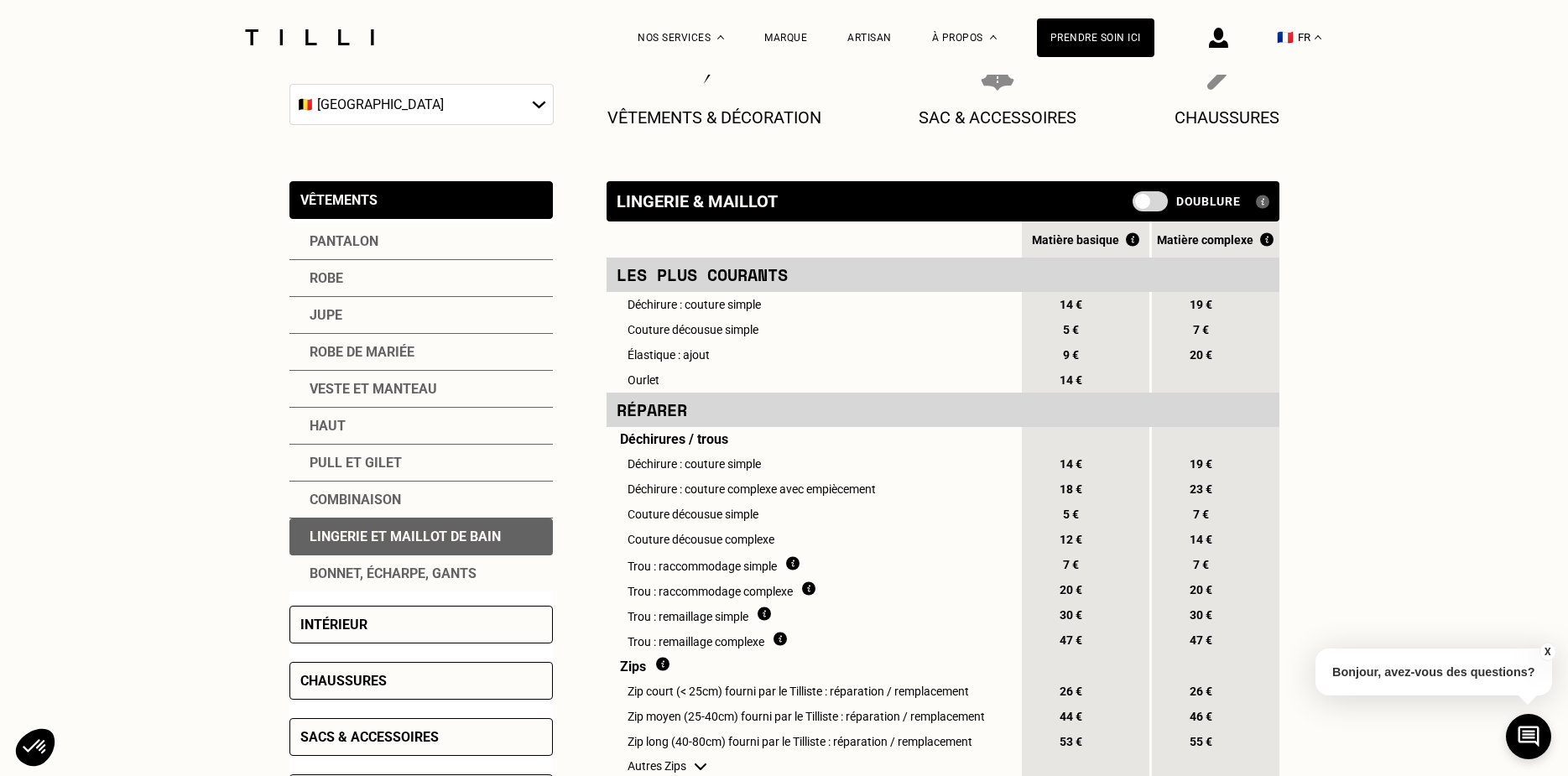
scroll to position [168, 0]
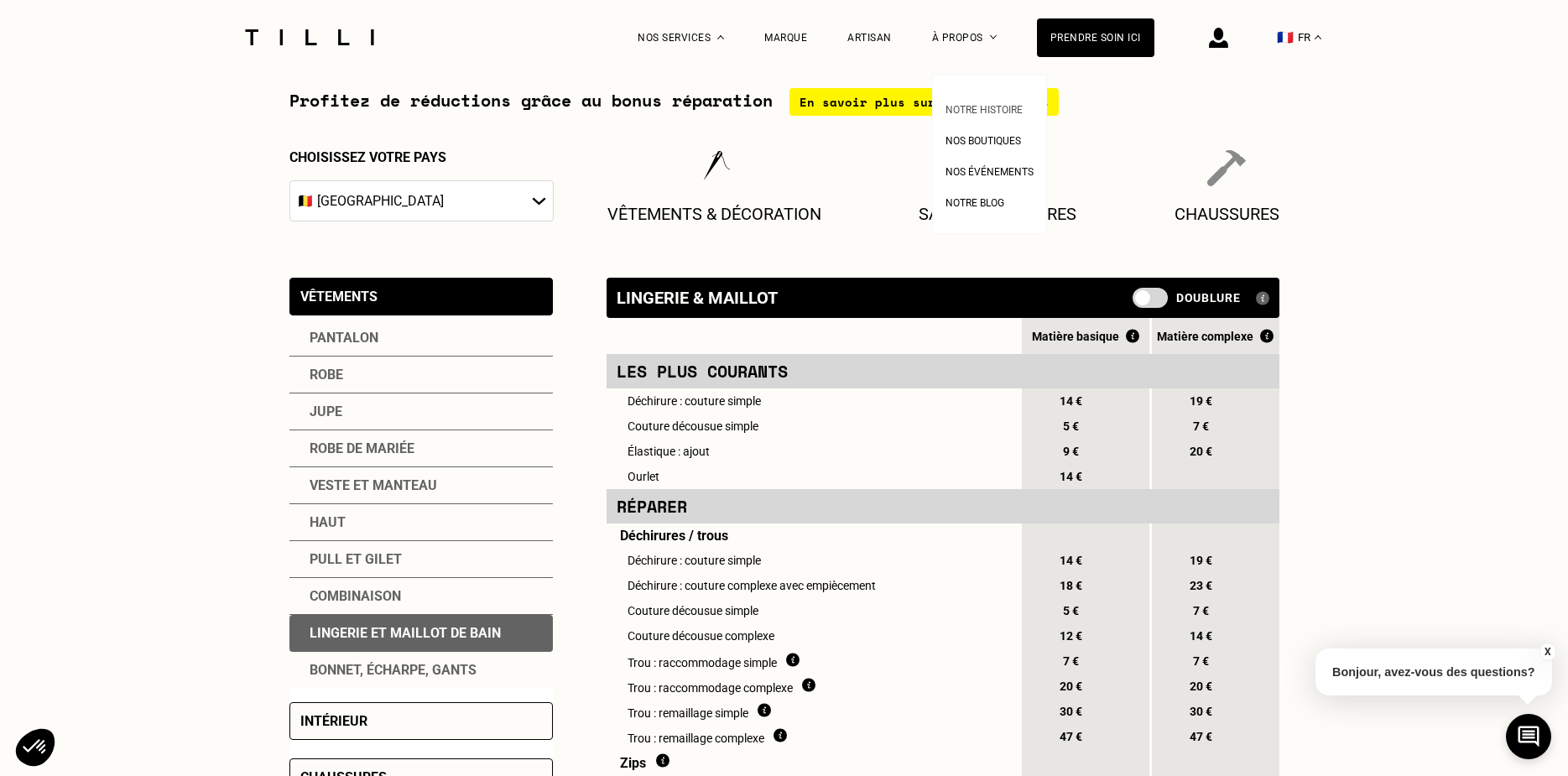
click at [989, 110] on span "Notre histoire" at bounding box center [984, 110] width 77 height 12
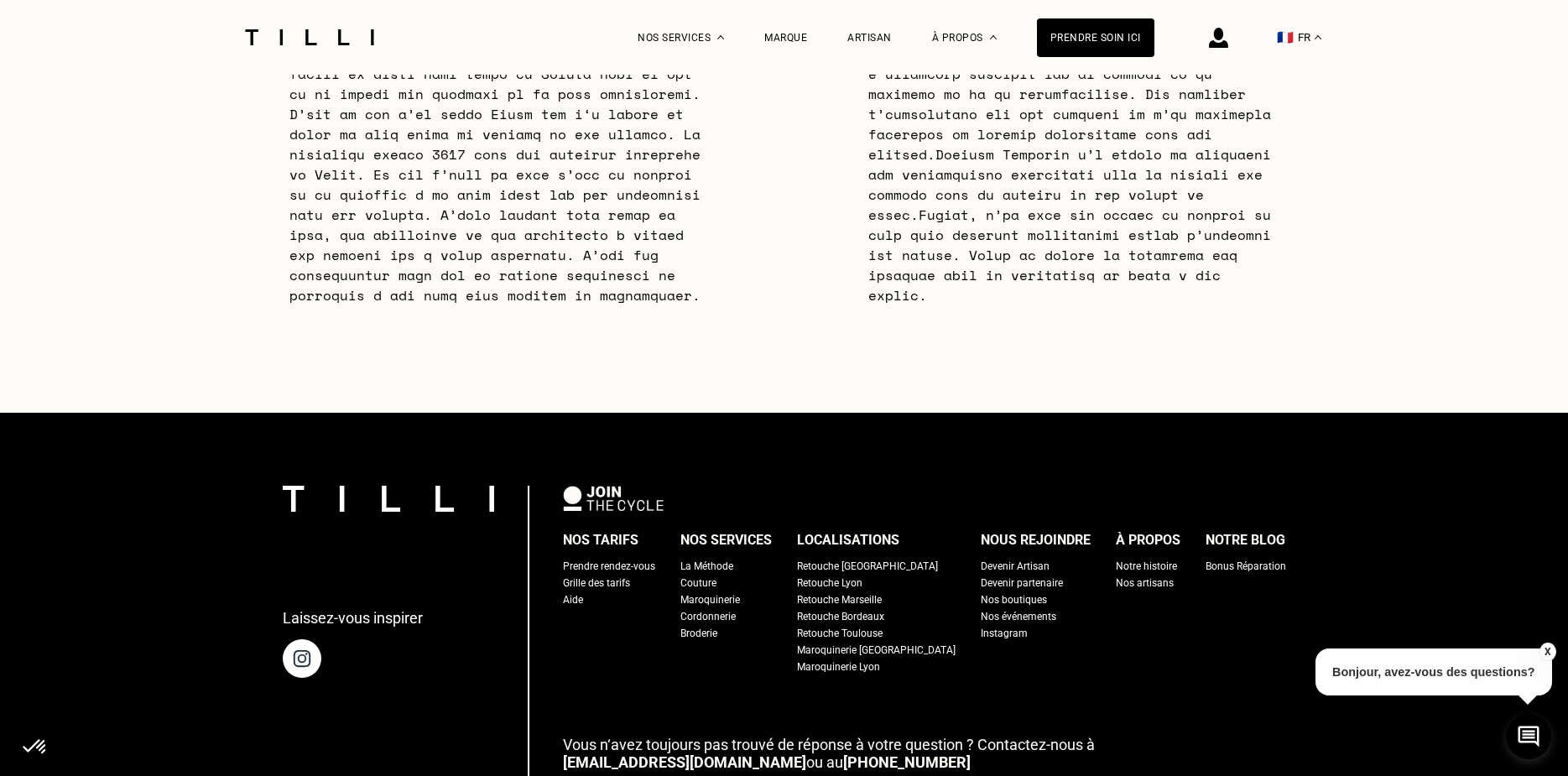
scroll to position [5285, 0]
